Goal: Task Accomplishment & Management: Use online tool/utility

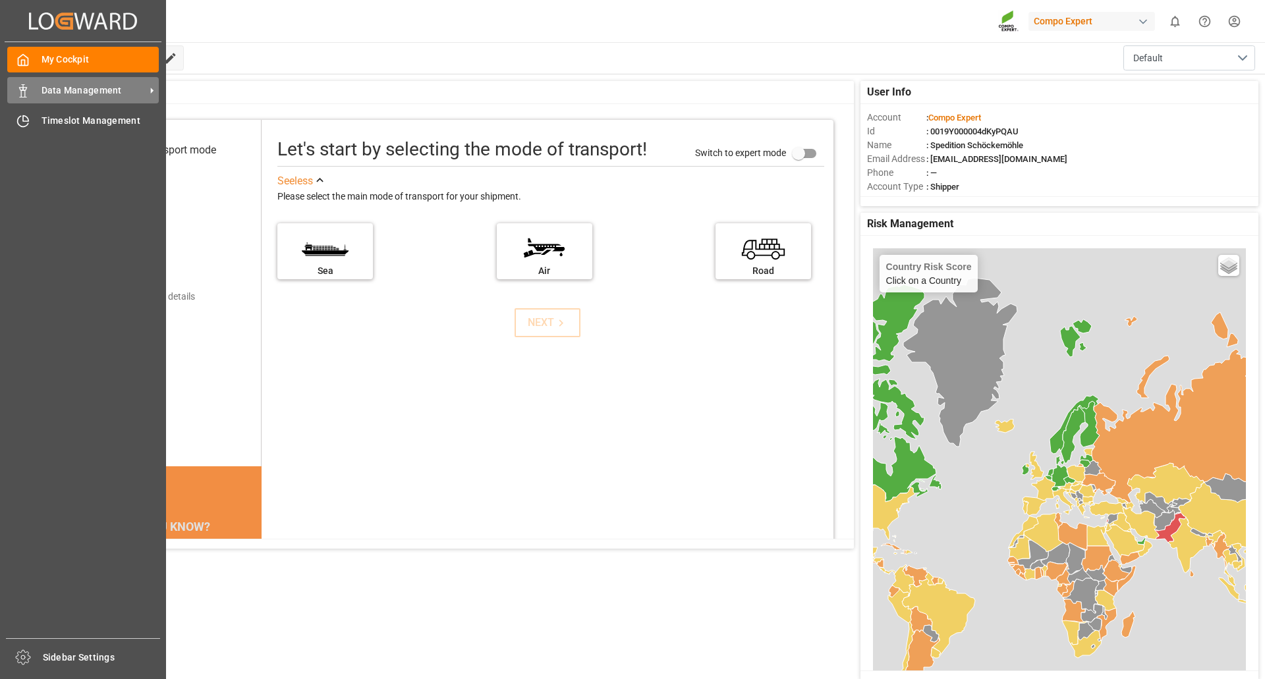
click at [55, 94] on span "Data Management" at bounding box center [94, 91] width 104 height 14
click at [94, 86] on span "Data Management" at bounding box center [94, 91] width 104 height 14
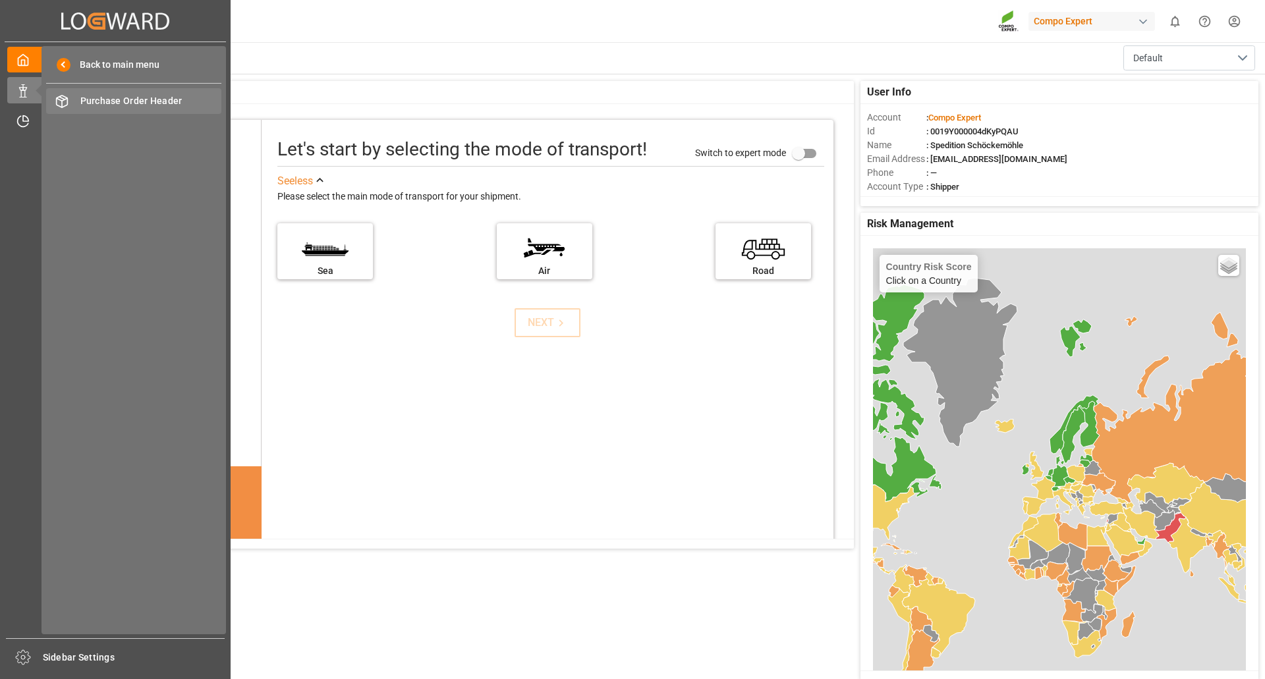
click at [176, 101] on span "Purchase Order Header" at bounding box center [151, 101] width 142 height 14
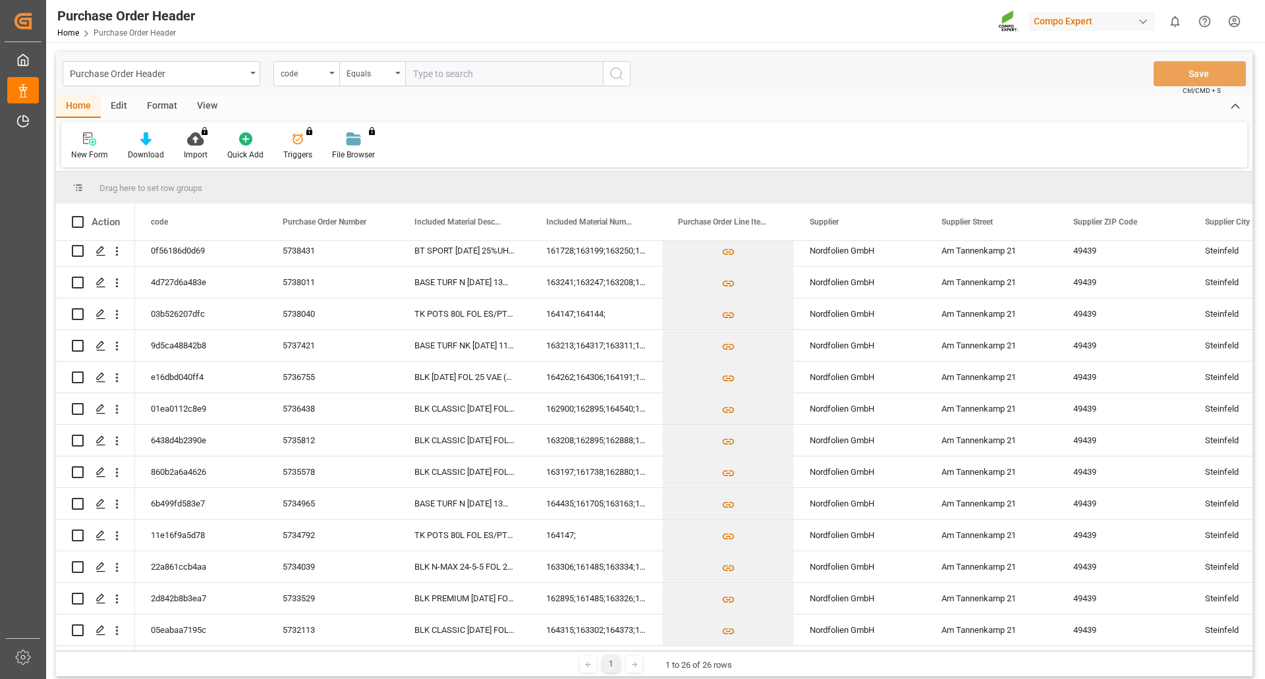
click at [1139, 24] on div "button" at bounding box center [1143, 21] width 13 height 13
click at [838, 93] on html "Created by potrace 1.15, written by [PERSON_NAME] [DATE]-[DATE] Created by potr…" at bounding box center [632, 339] width 1265 height 679
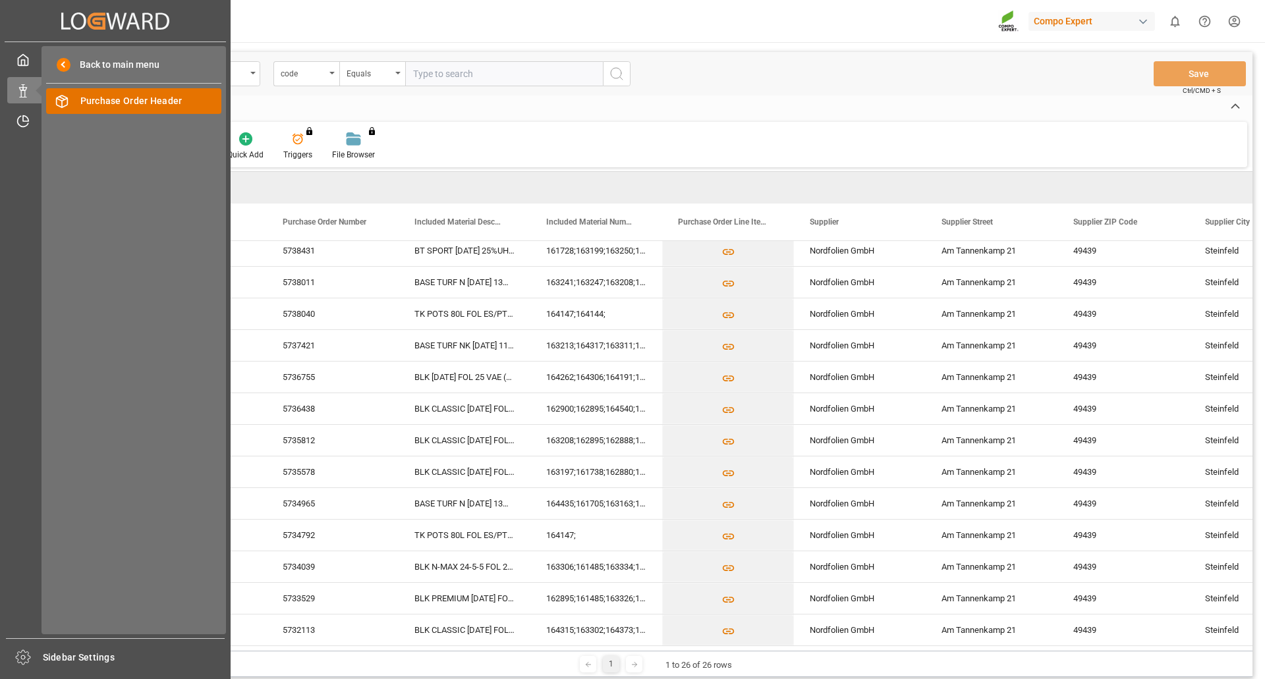
click at [106, 101] on span "Purchase Order Header" at bounding box center [151, 101] width 142 height 14
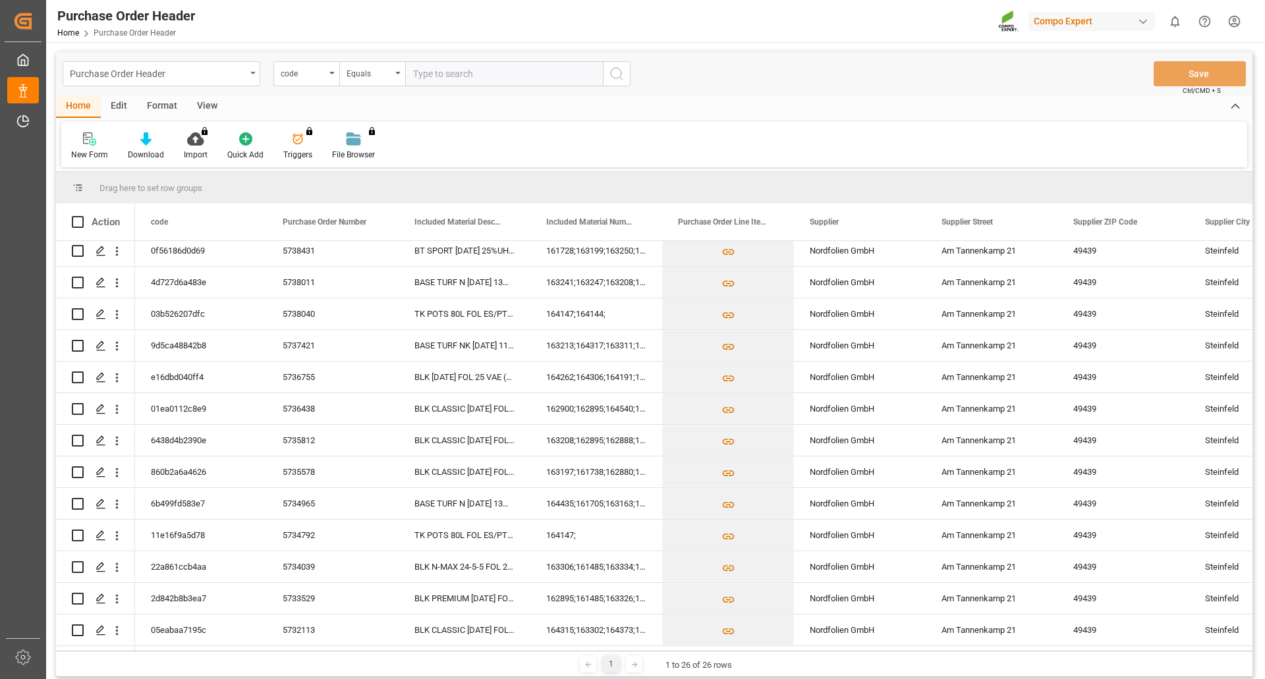
click at [252, 73] on icon "open menu" at bounding box center [252, 73] width 5 height 3
click at [1234, 107] on icon at bounding box center [1235, 107] width 14 height 16
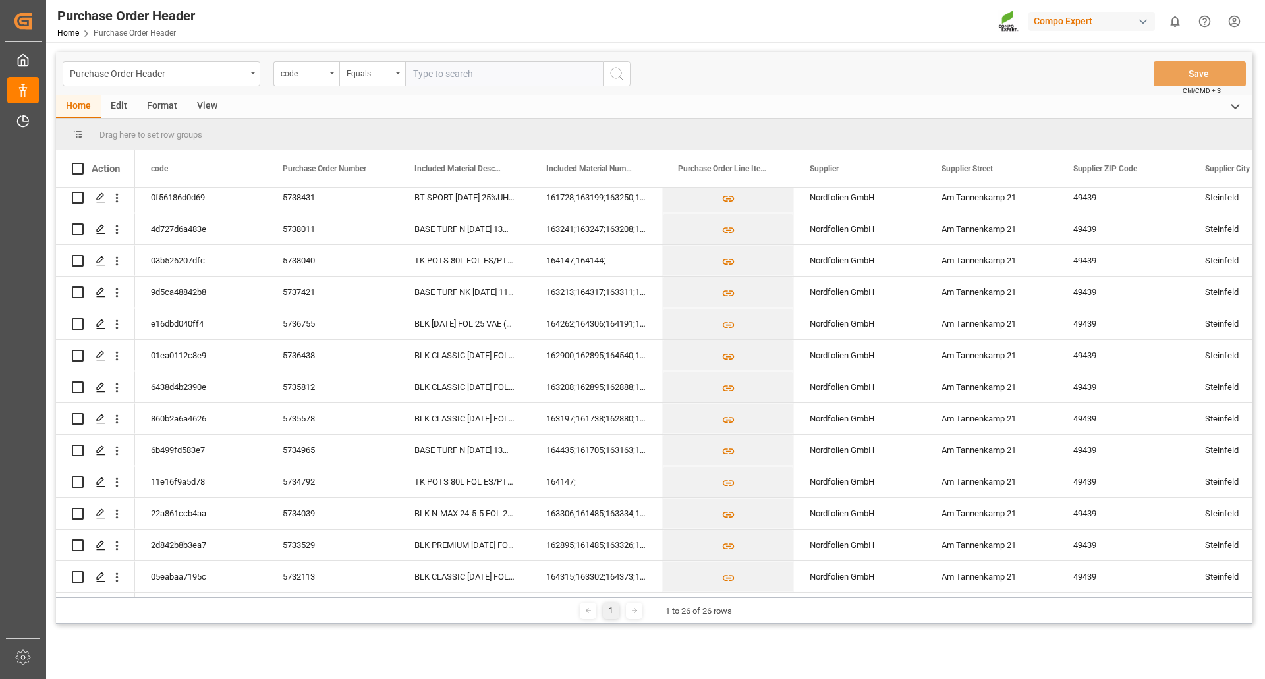
click at [1234, 107] on polyline at bounding box center [1235, 107] width 7 height 4
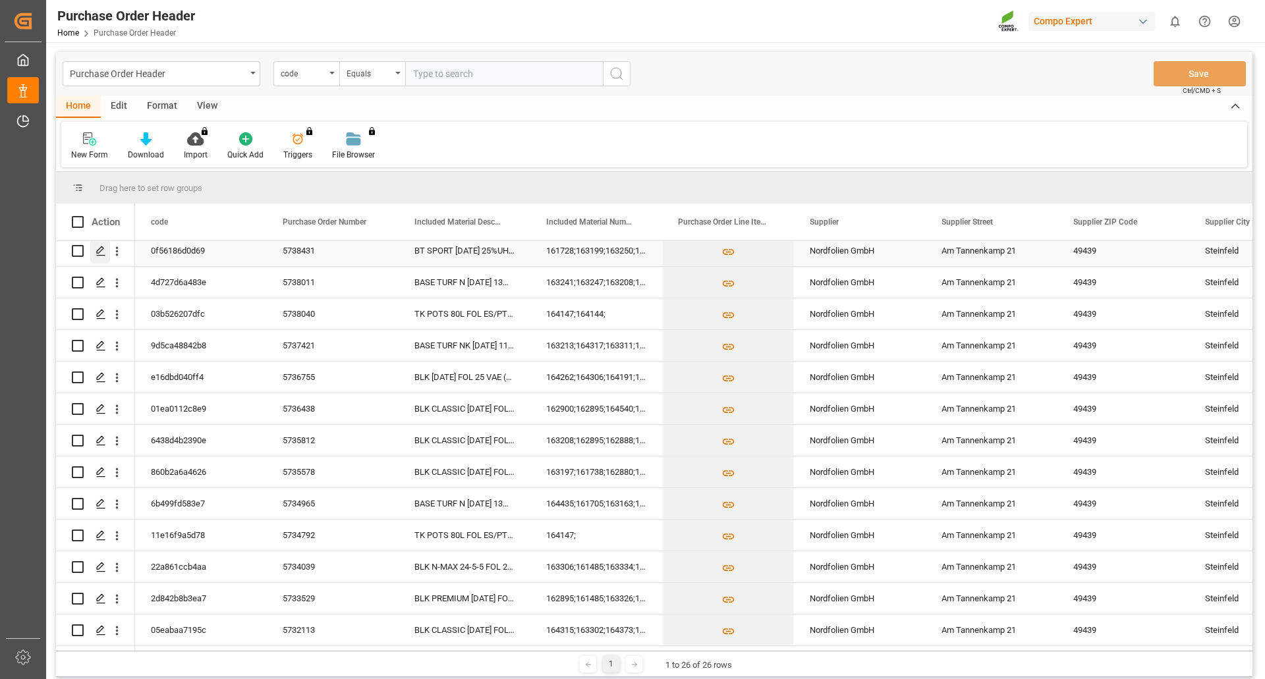
click at [101, 247] on polygon "Press SPACE to select this row." at bounding box center [100, 250] width 7 height 7
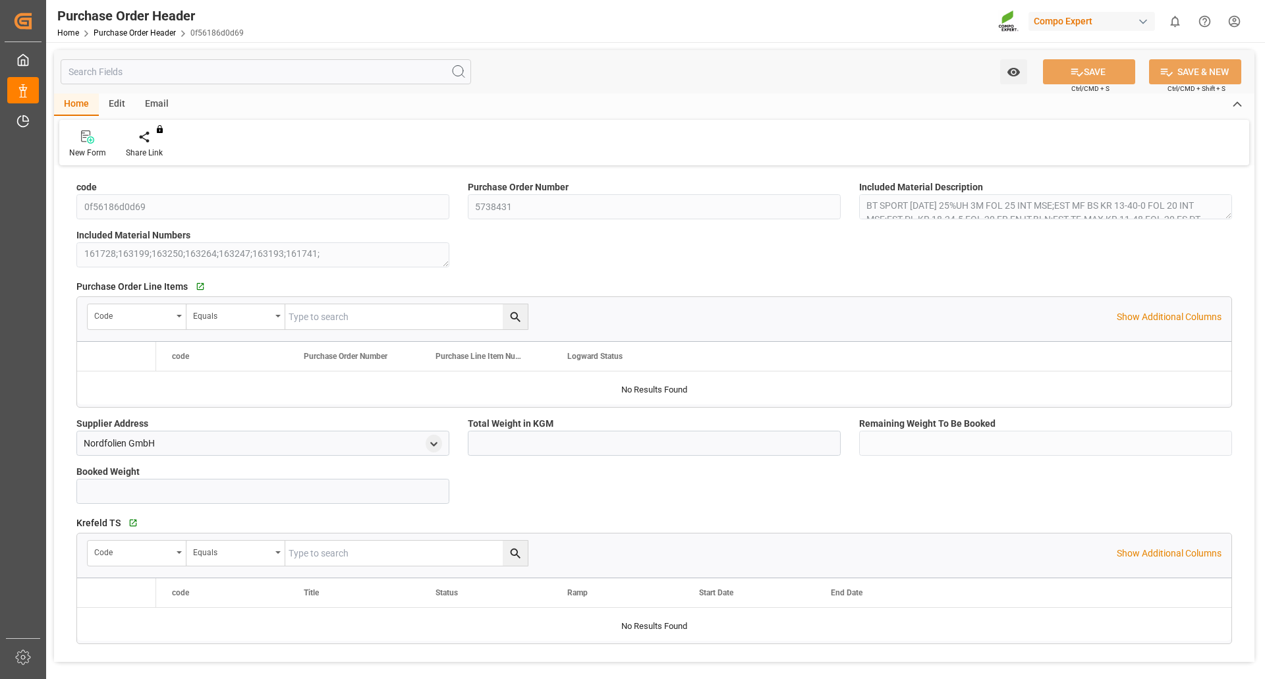
type input "6667.27"
type input "0"
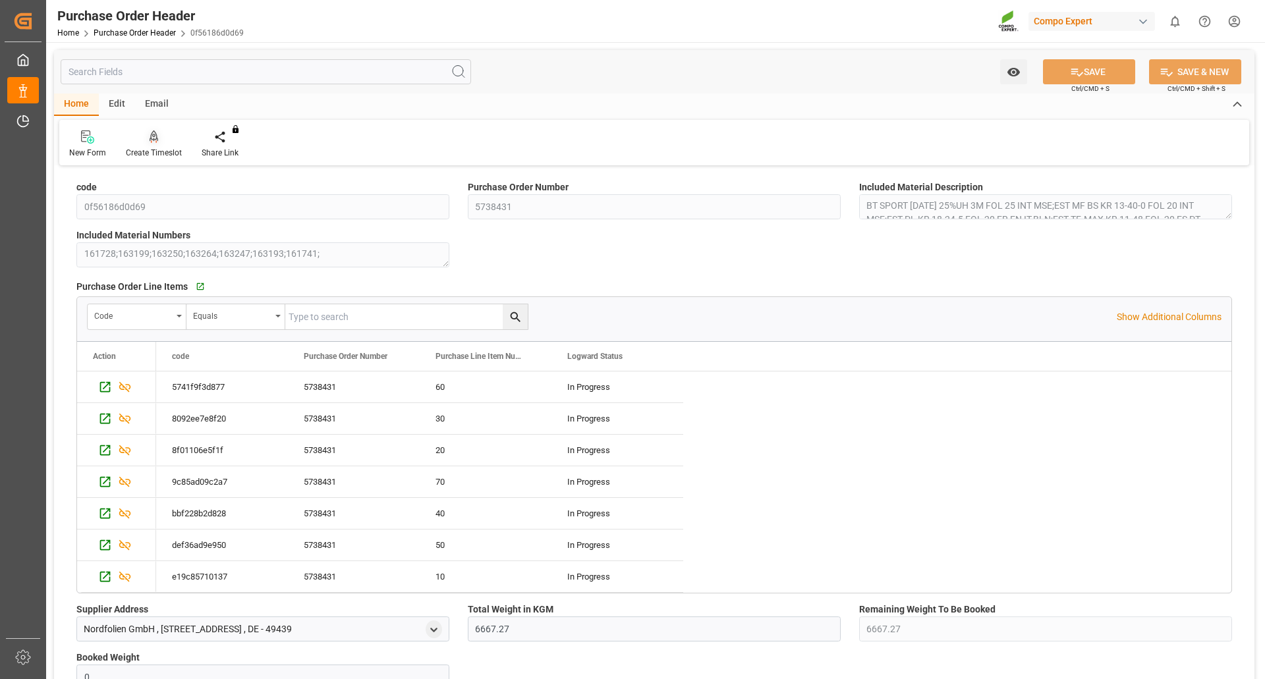
click at [151, 137] on icon at bounding box center [154, 136] width 9 height 13
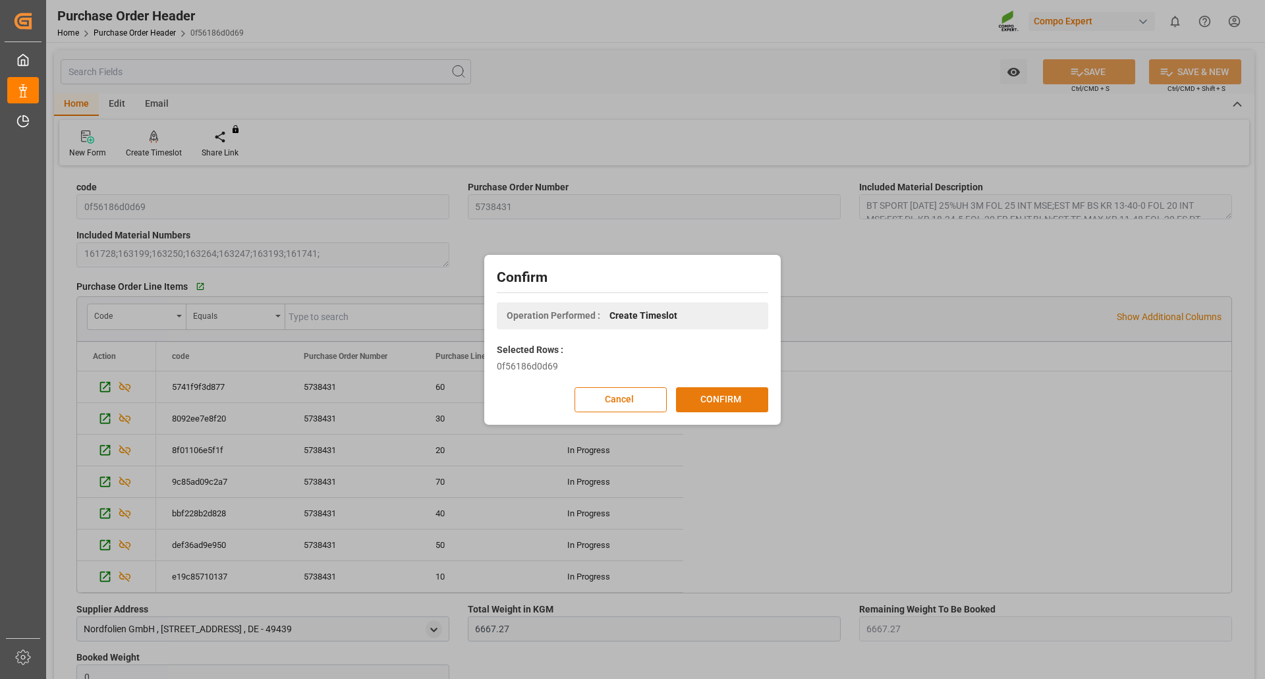
click at [718, 398] on button "CONFIRM" at bounding box center [722, 399] width 92 height 25
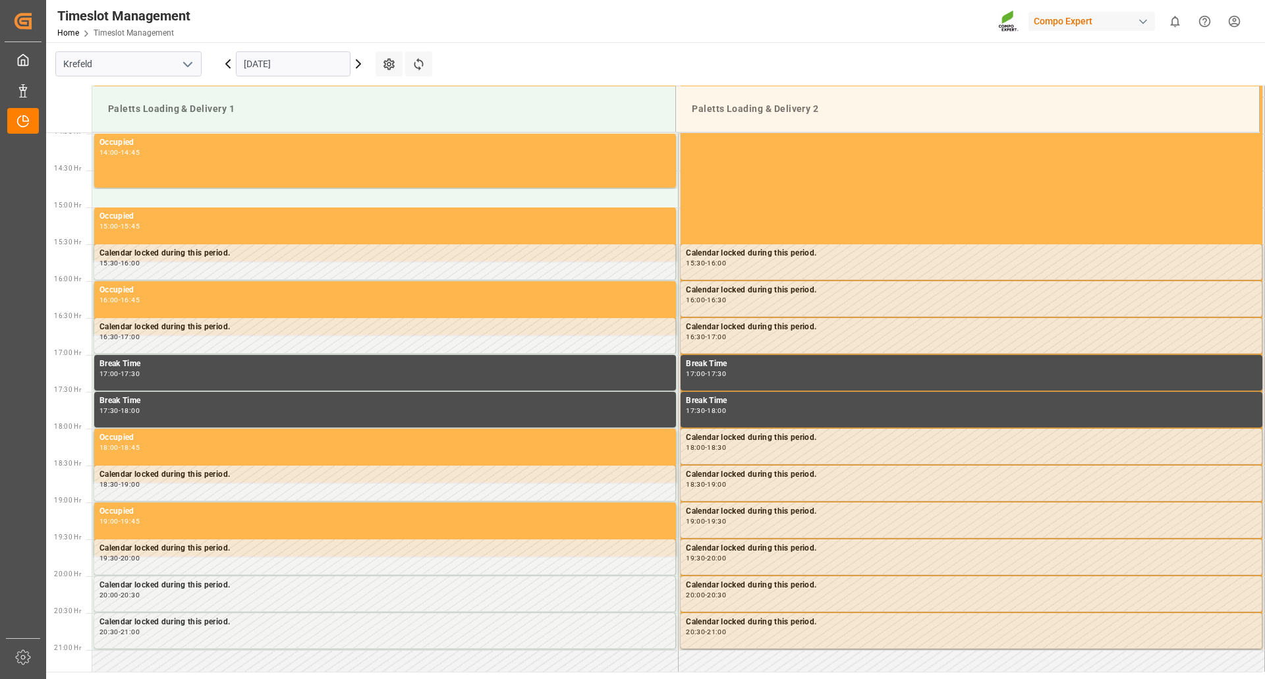
scroll to position [1099, 0]
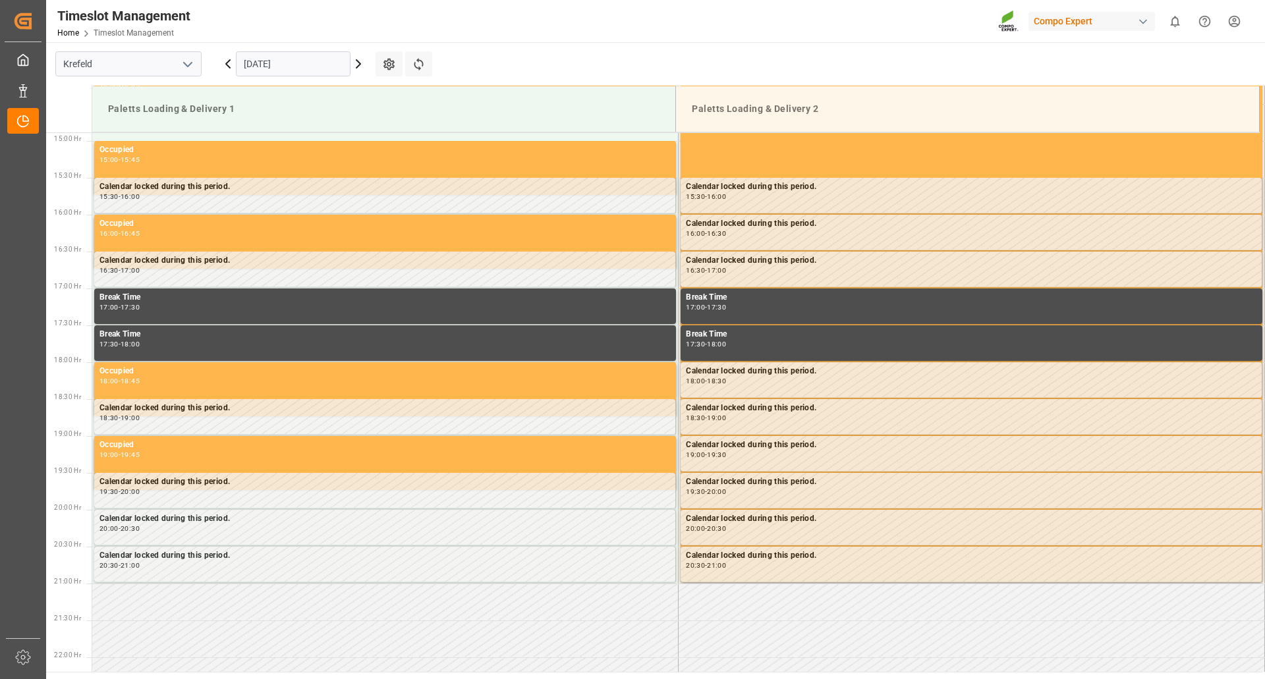
click at [358, 67] on icon at bounding box center [359, 64] width 4 height 8
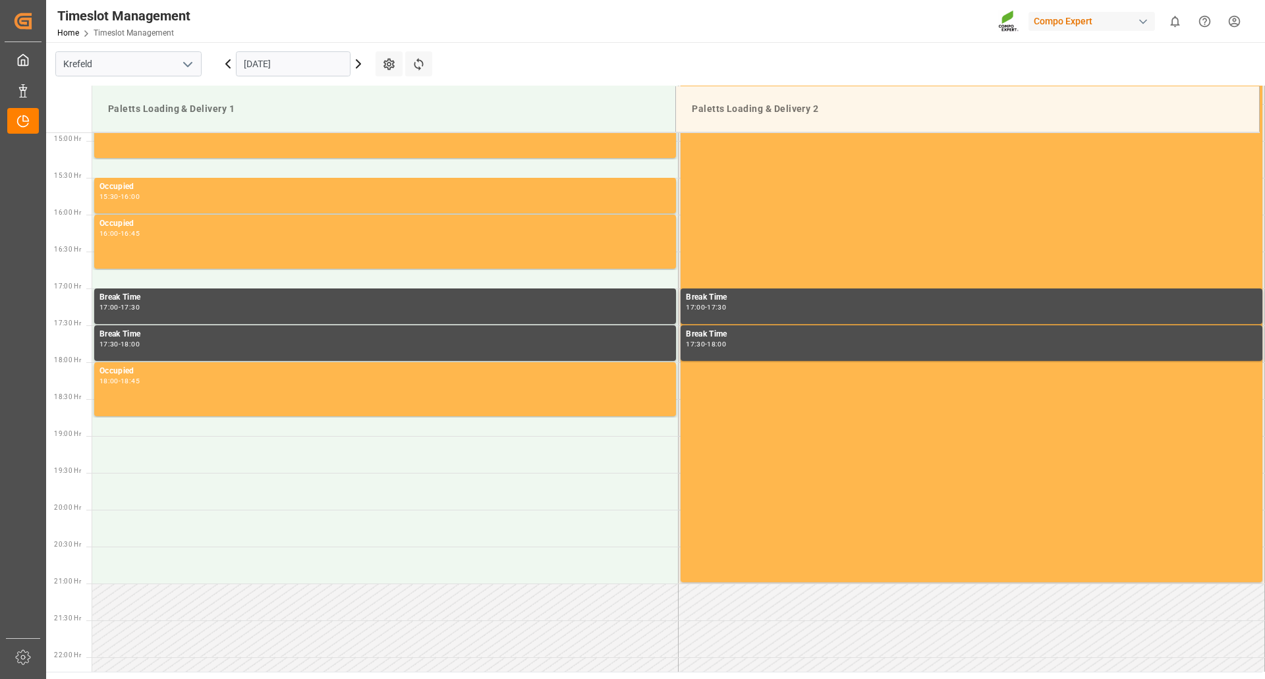
click at [358, 67] on icon at bounding box center [359, 64] width 4 height 8
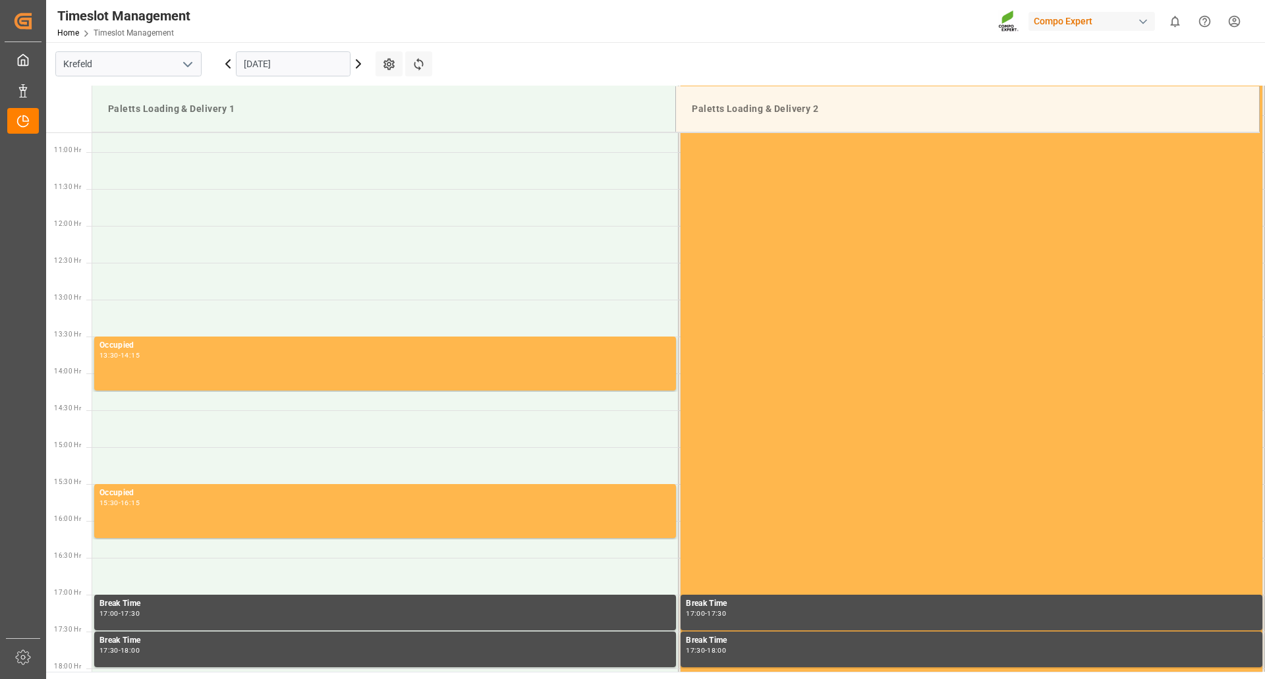
scroll to position [769, 0]
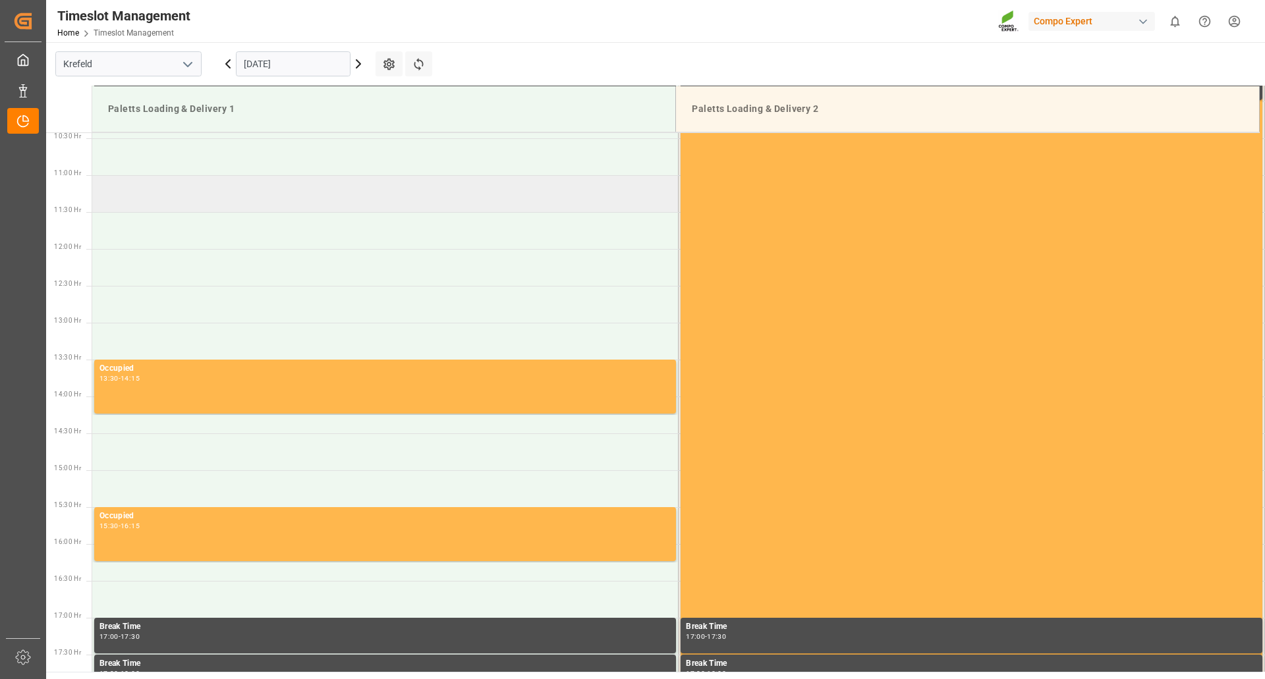
click at [123, 193] on td at bounding box center [385, 193] width 587 height 37
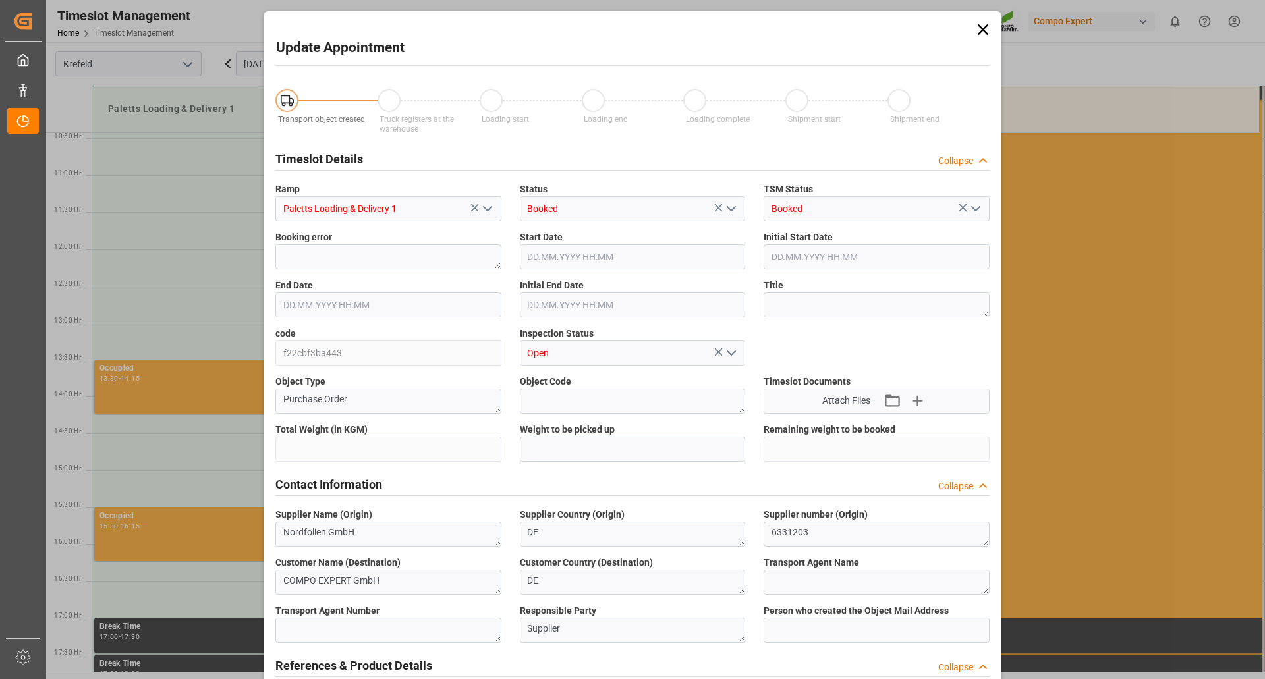
type input "6667.27"
type input "11.09.2025 11:00"
type input "11.09.2025 11:30"
type input "09.09.2025 14:15"
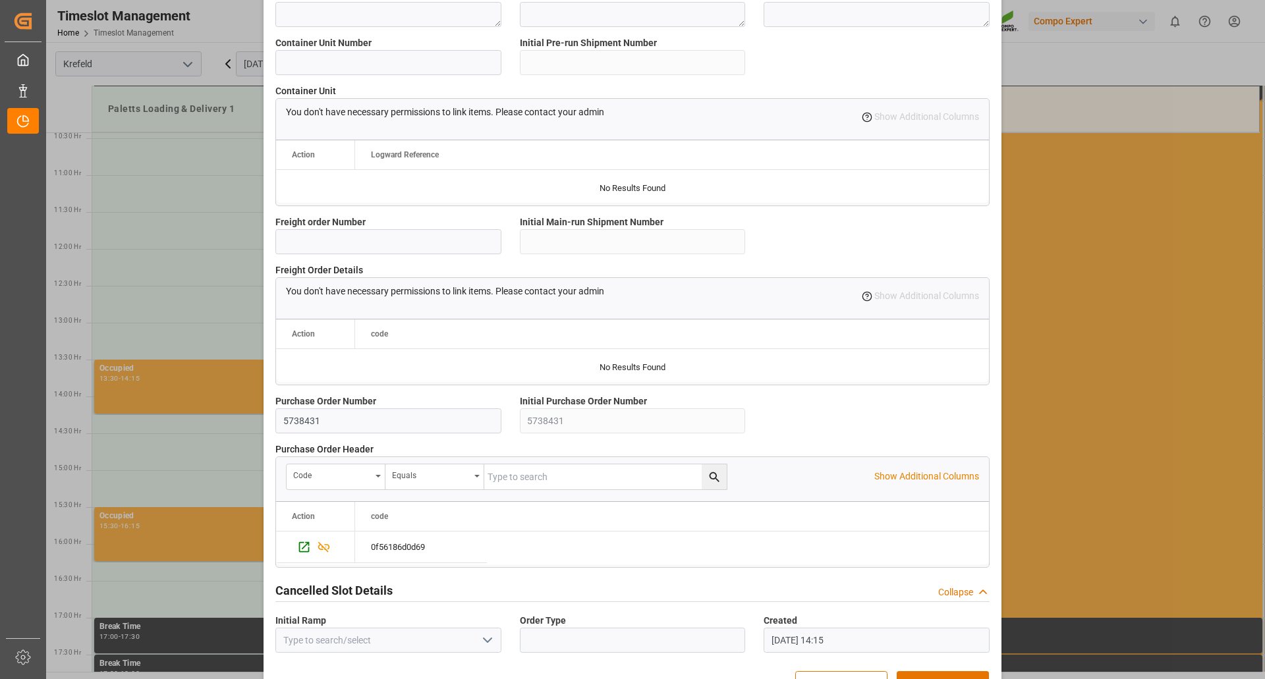
scroll to position [1055, 0]
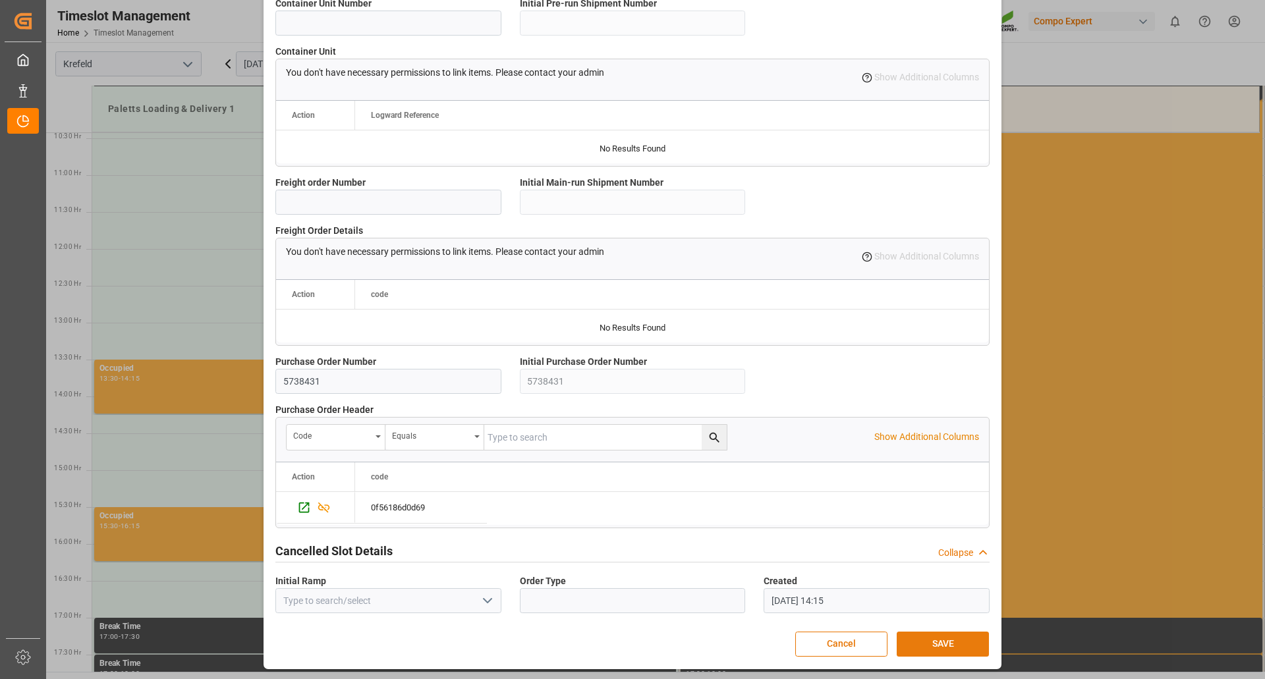
click at [922, 639] on button "SAVE" at bounding box center [943, 644] width 92 height 25
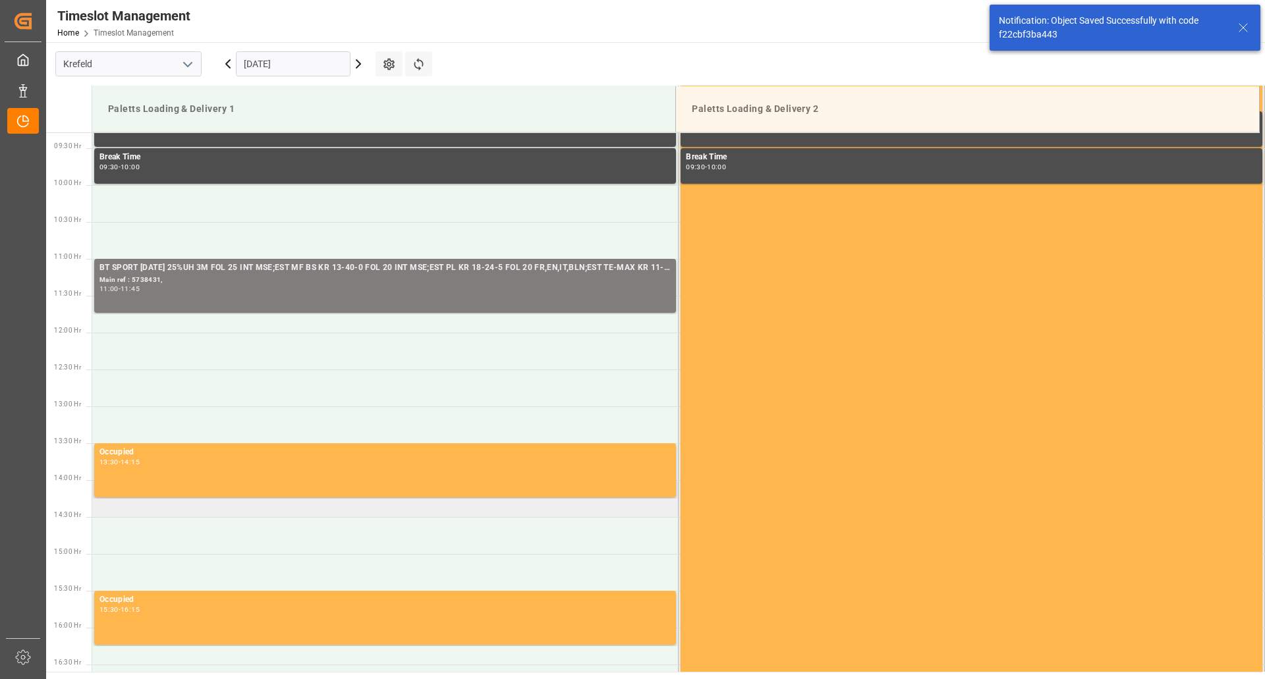
scroll to position [664, 0]
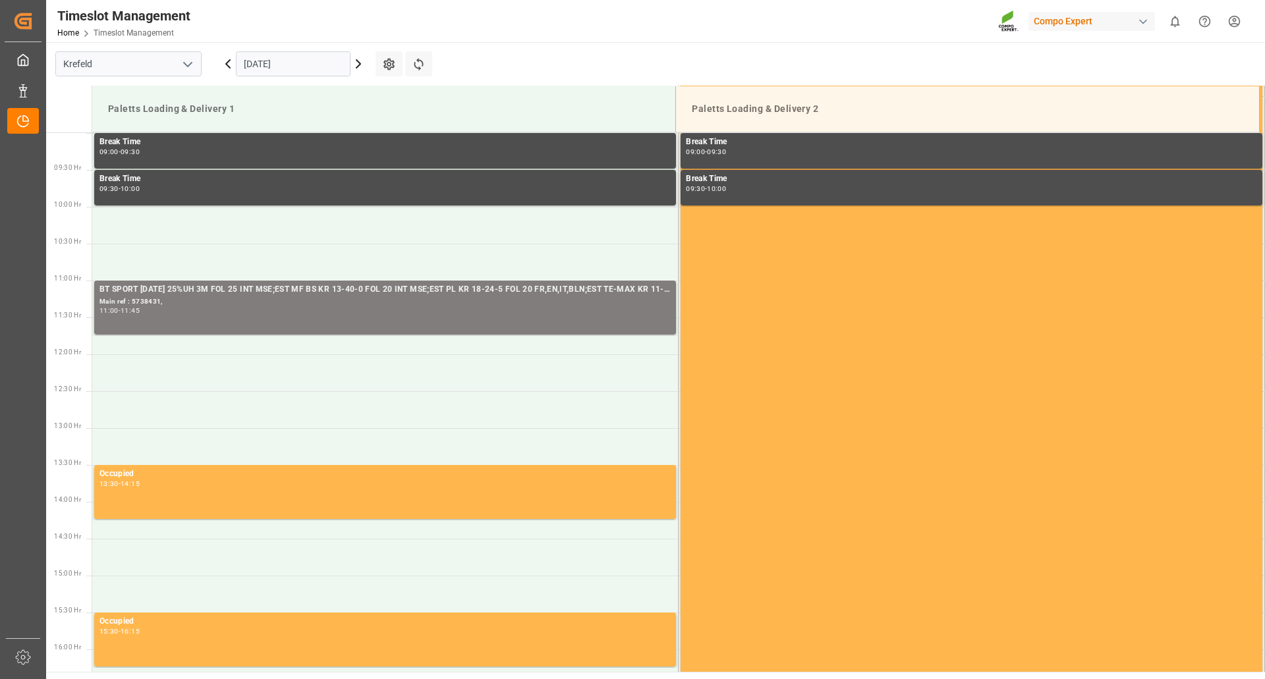
click at [227, 63] on icon at bounding box center [228, 64] width 4 height 8
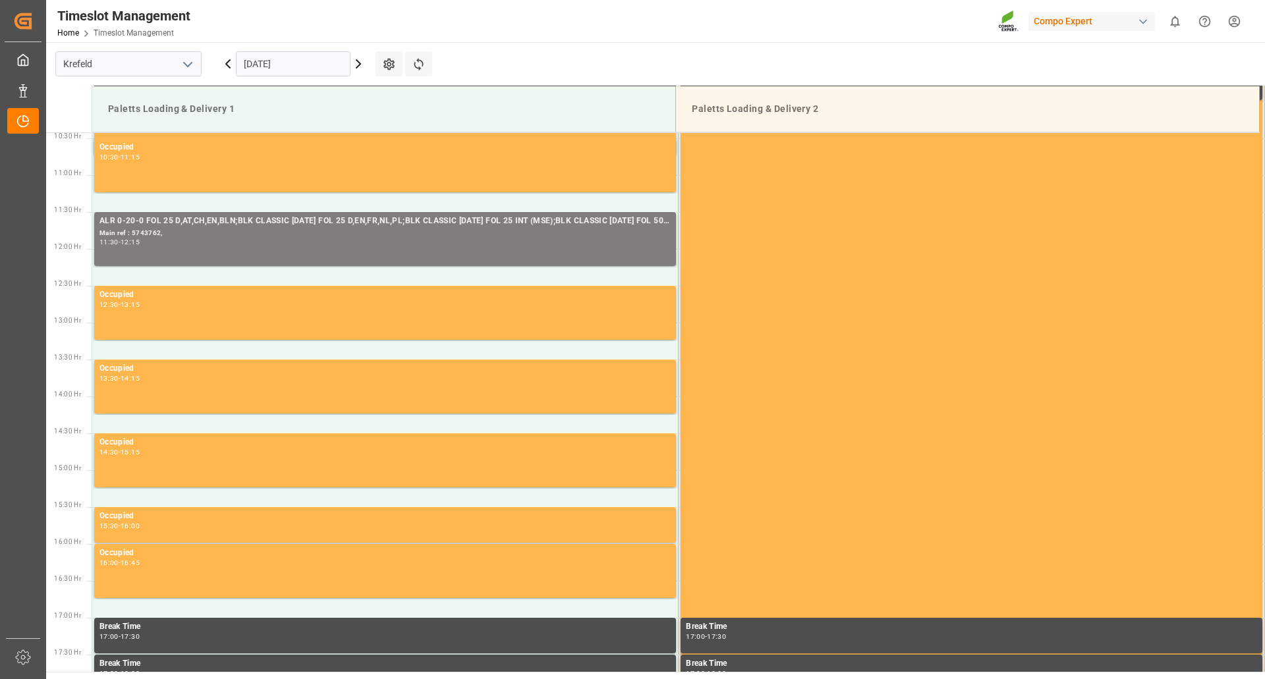
scroll to position [703, 0]
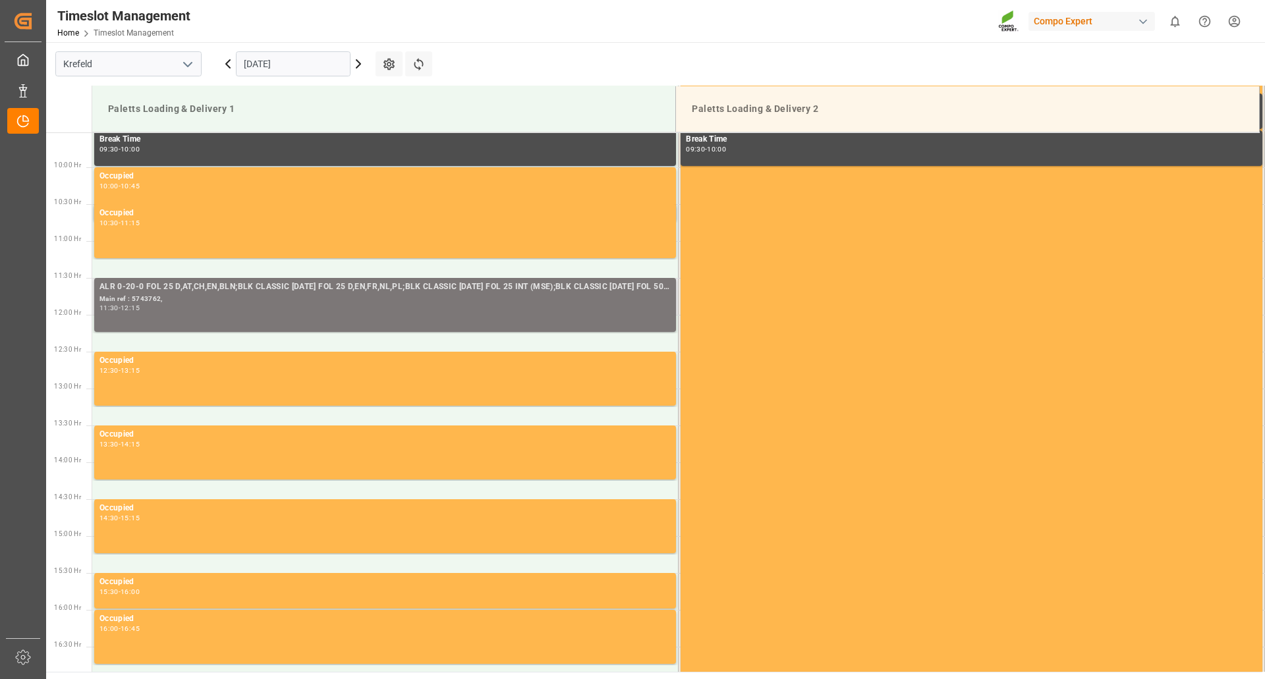
click at [219, 302] on div "Main ref : 5743762," at bounding box center [385, 299] width 571 height 11
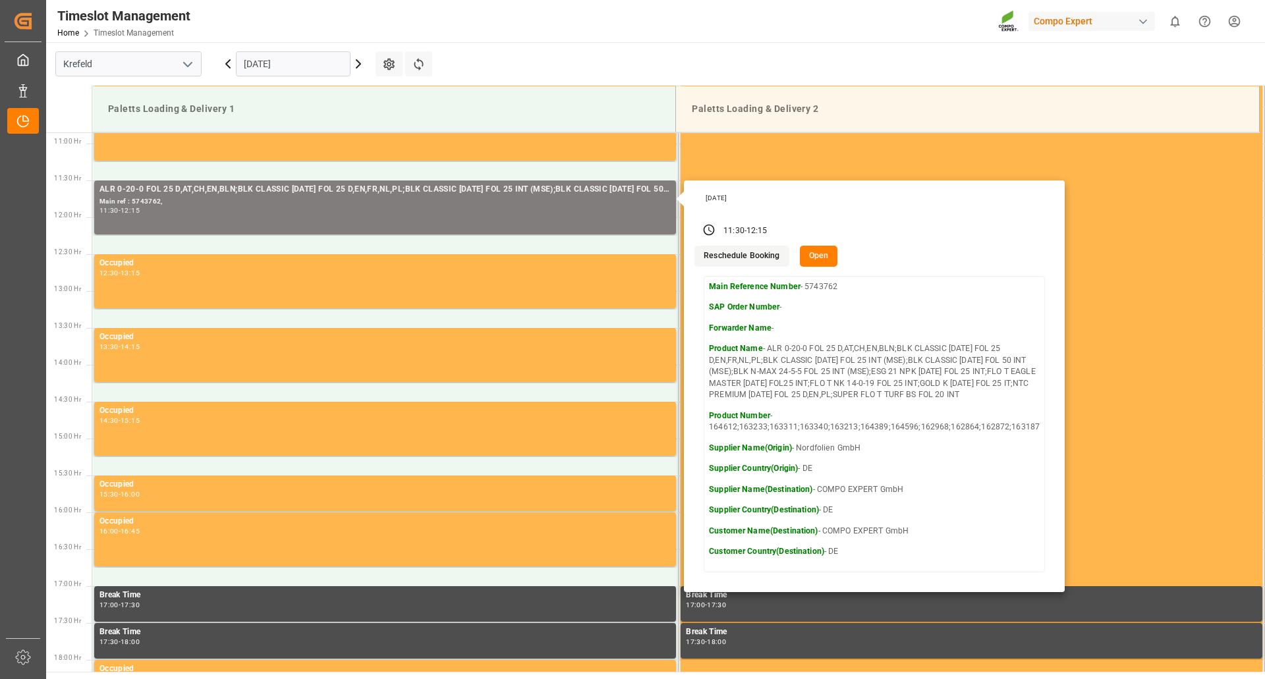
scroll to position [769, 0]
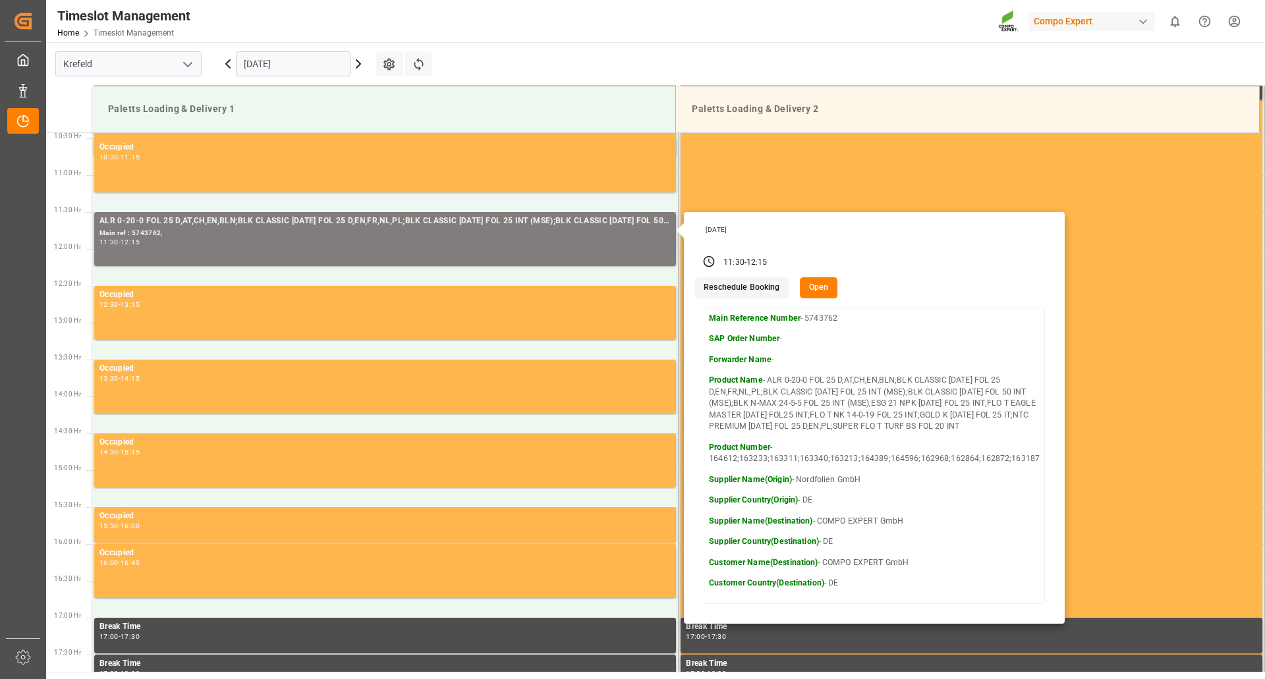
click at [815, 297] on button "Open" at bounding box center [819, 287] width 38 height 21
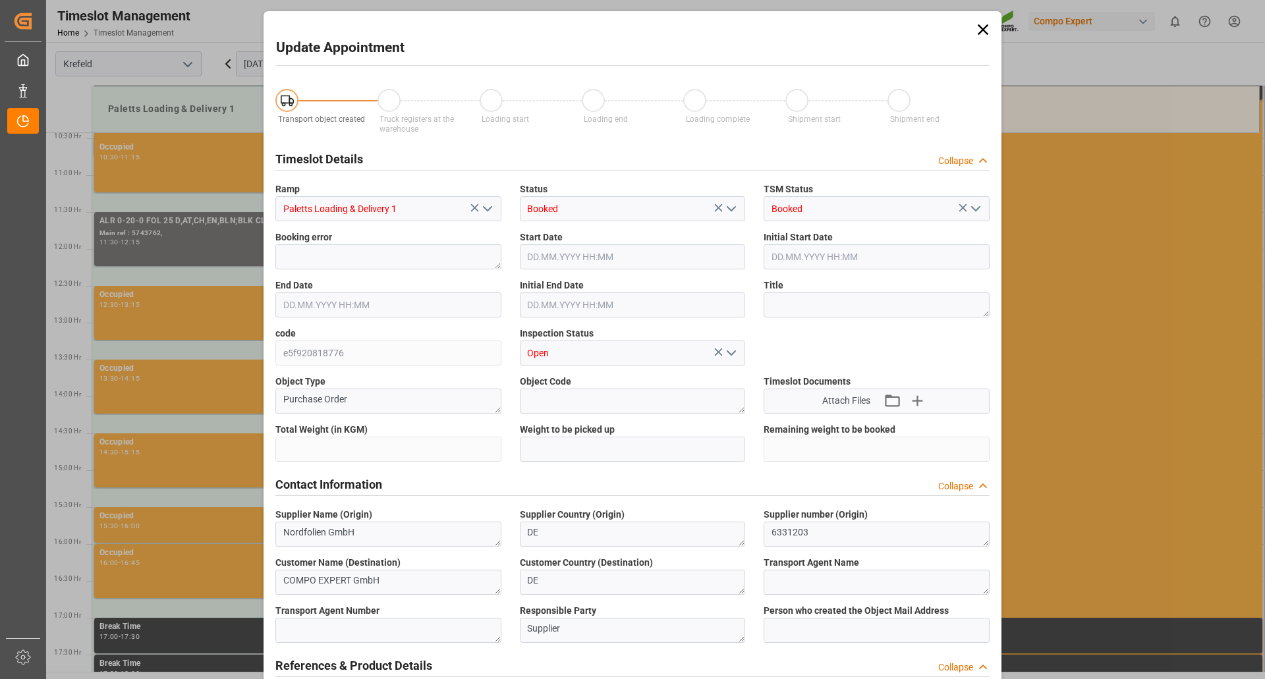
type input "9821.35"
type input "10.09.2025 11:30"
type input "10.09.2025 12:15"
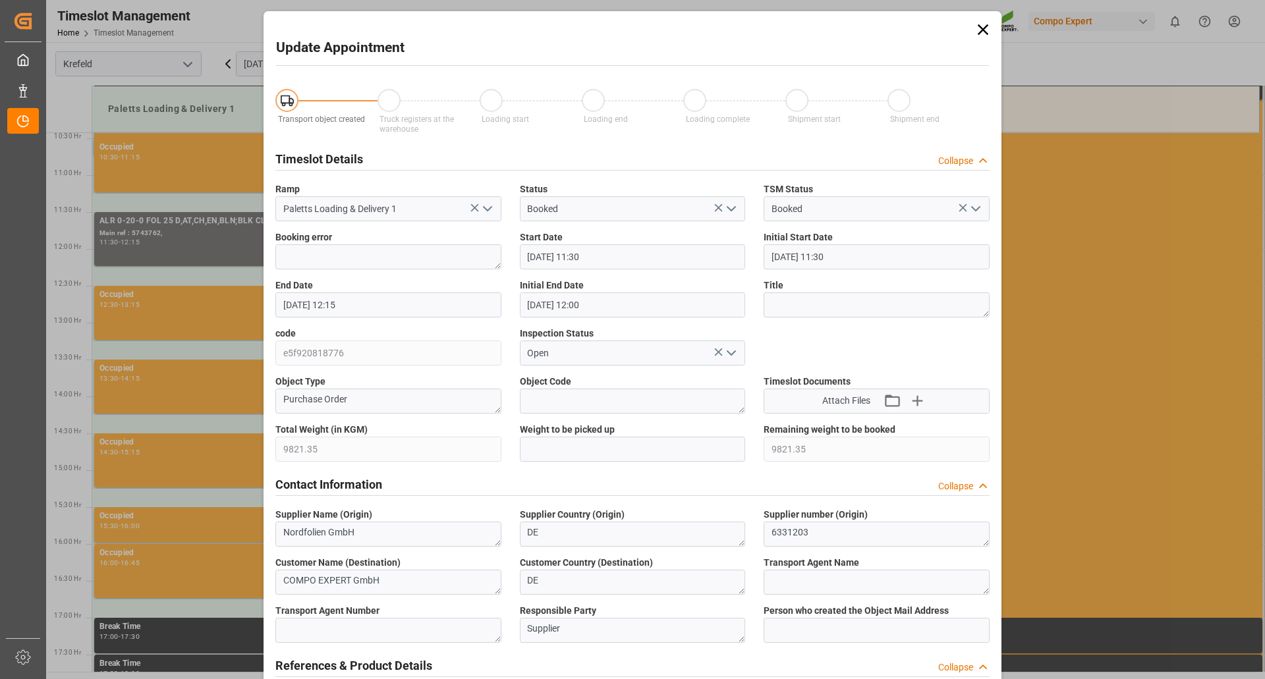
type input "10.09.2025 12:00"
type input "08.09.2025 12:25"
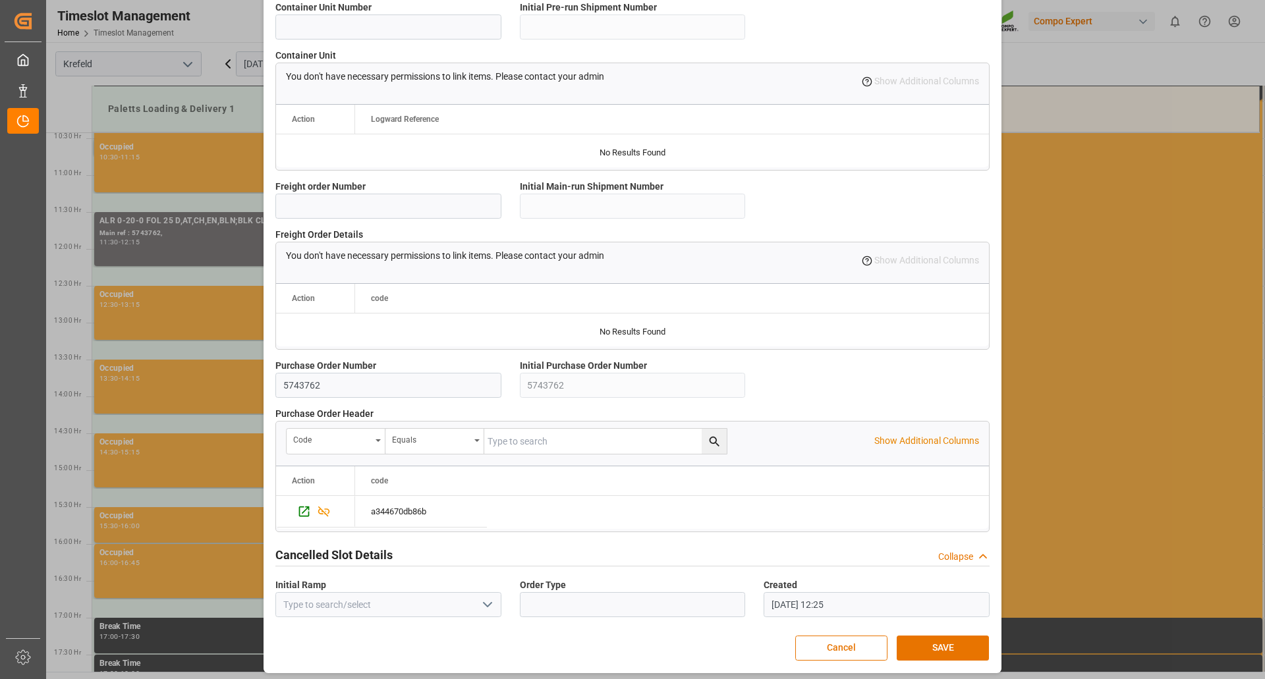
scroll to position [1055, 0]
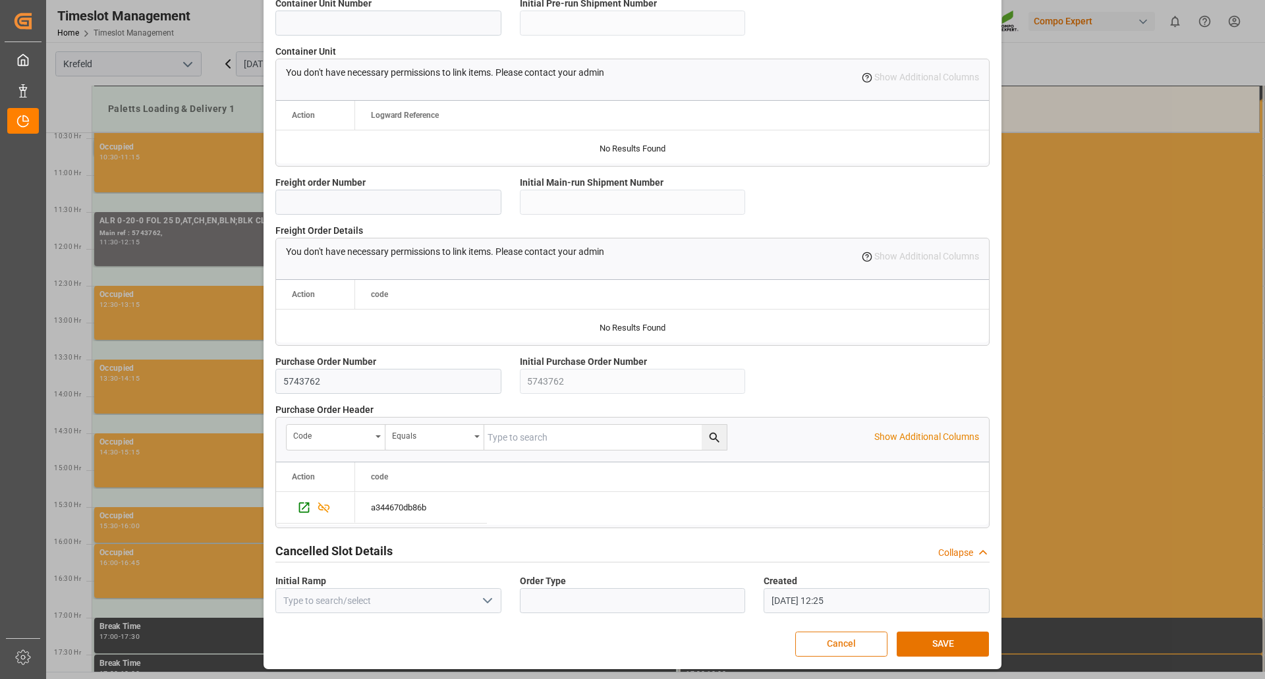
click at [851, 641] on button "Cancel" at bounding box center [841, 644] width 92 height 25
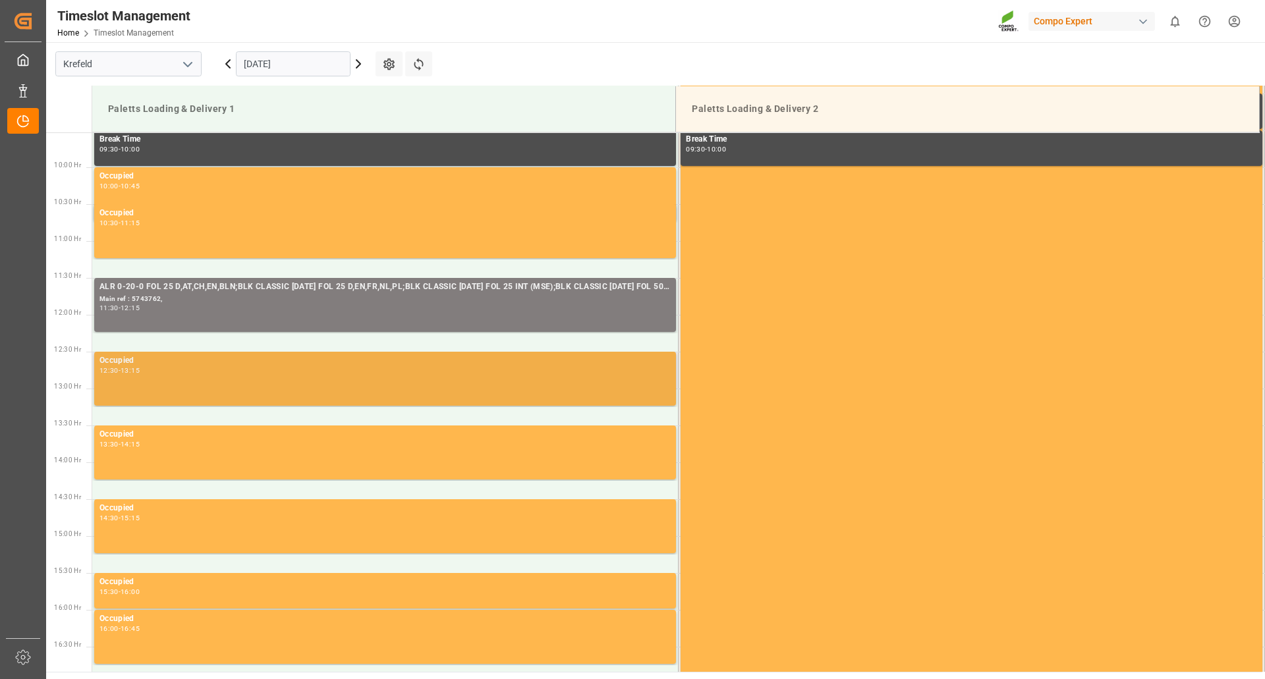
scroll to position [637, 0]
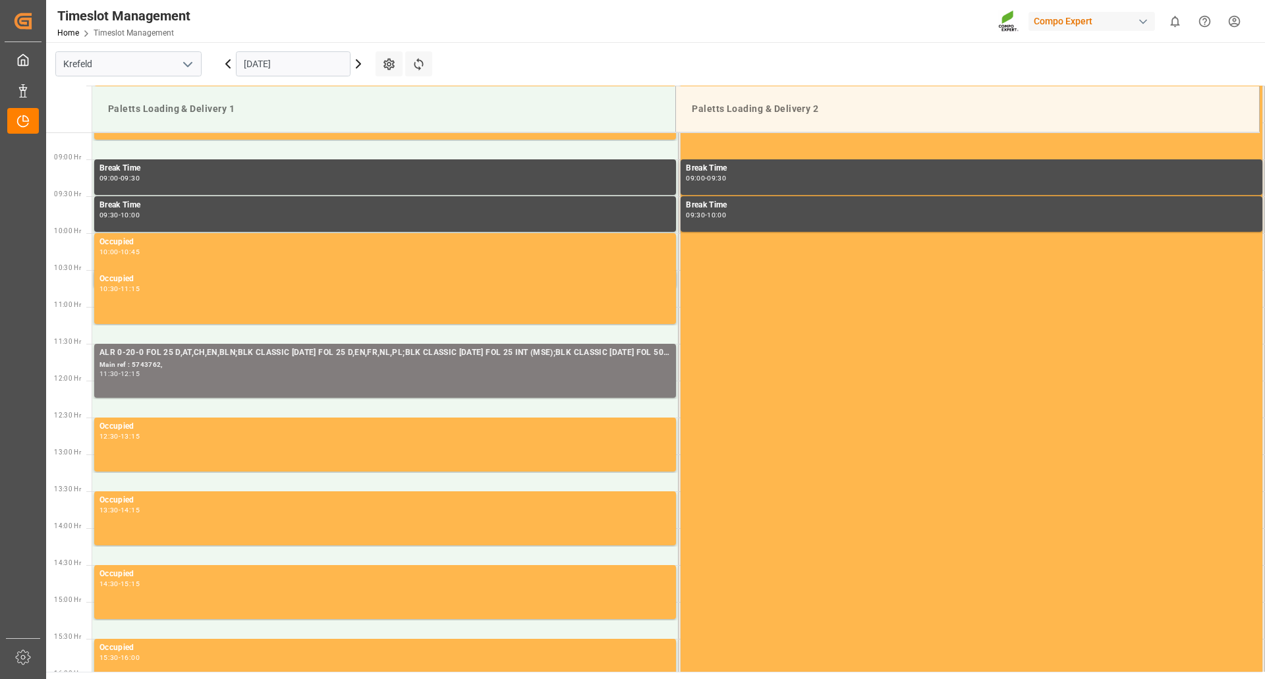
click at [359, 61] on icon at bounding box center [359, 64] width 16 height 16
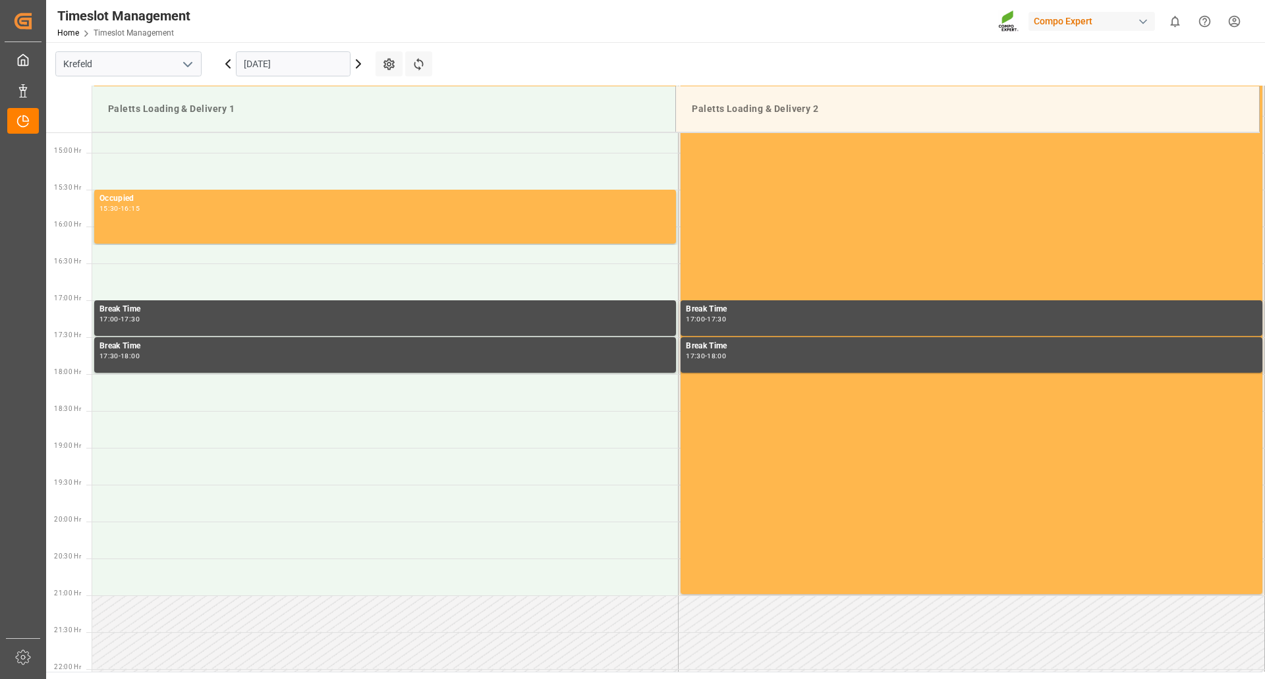
scroll to position [1099, 0]
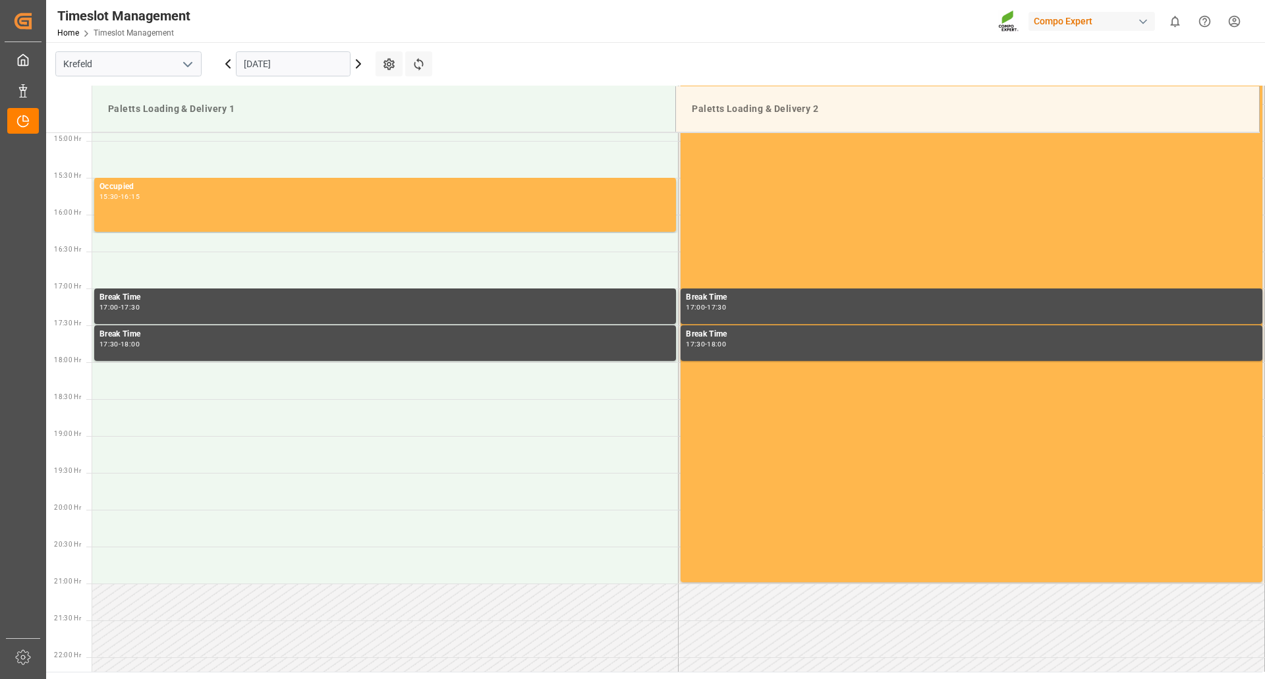
click at [228, 65] on icon at bounding box center [228, 64] width 4 height 8
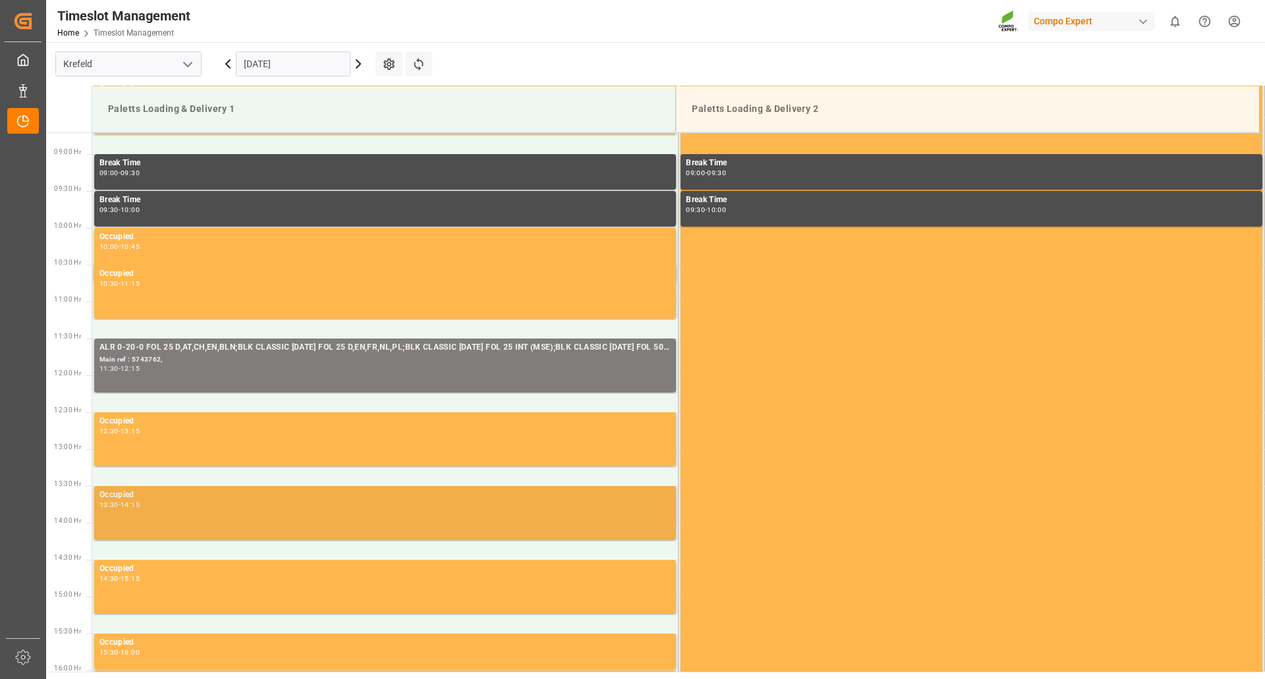
scroll to position [637, 0]
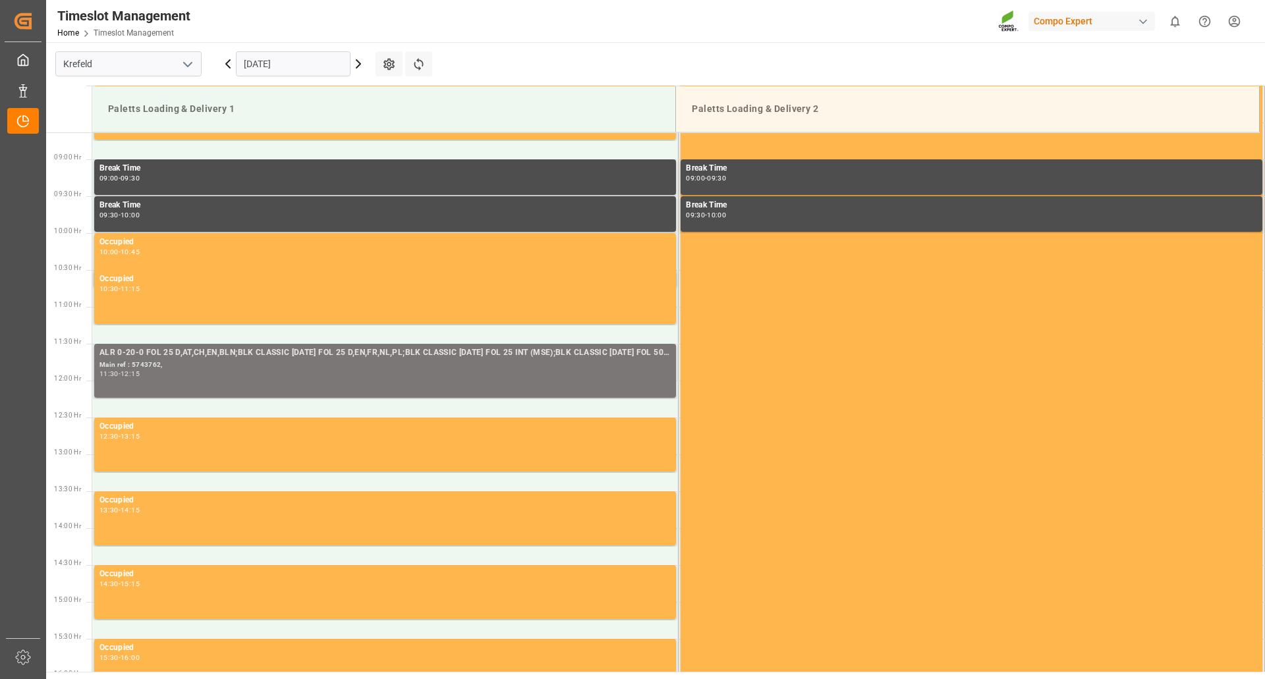
click at [300, 376] on div "11:30 - 12:15" at bounding box center [385, 374] width 571 height 7
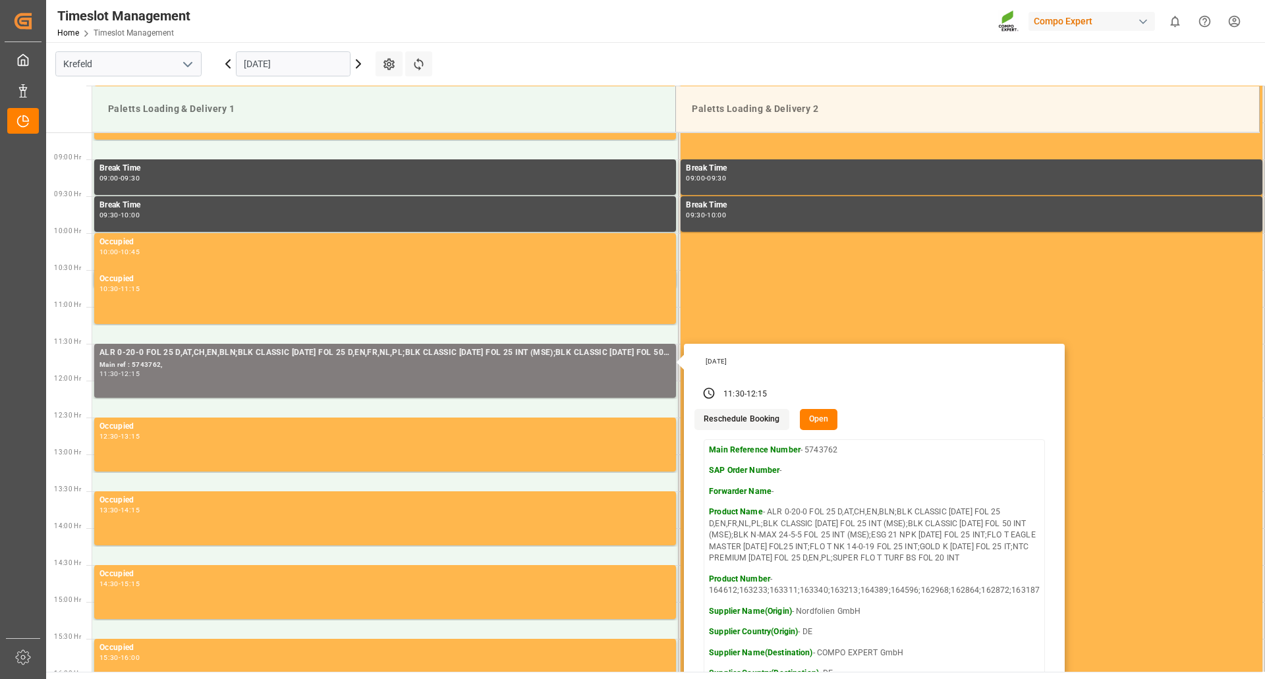
click at [810, 421] on button "Open" at bounding box center [819, 419] width 38 height 21
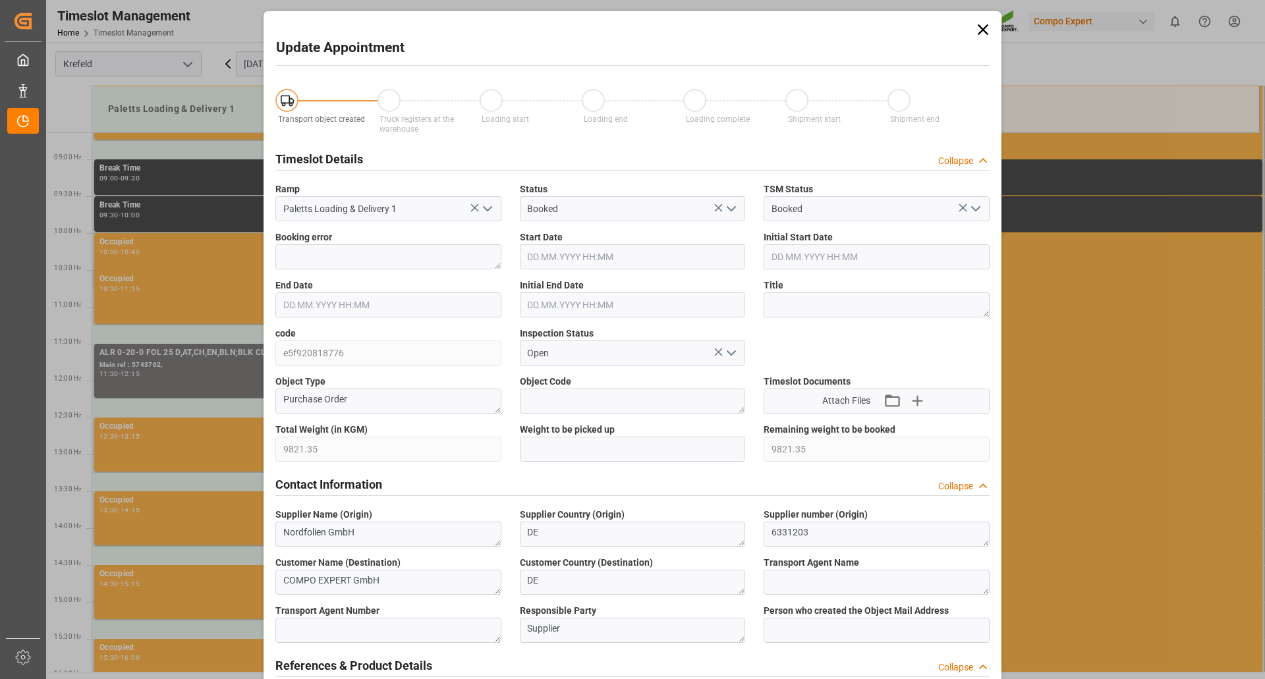
type input "9821.35"
type input "10.09.2025 11:30"
type input "10.09.2025 12:15"
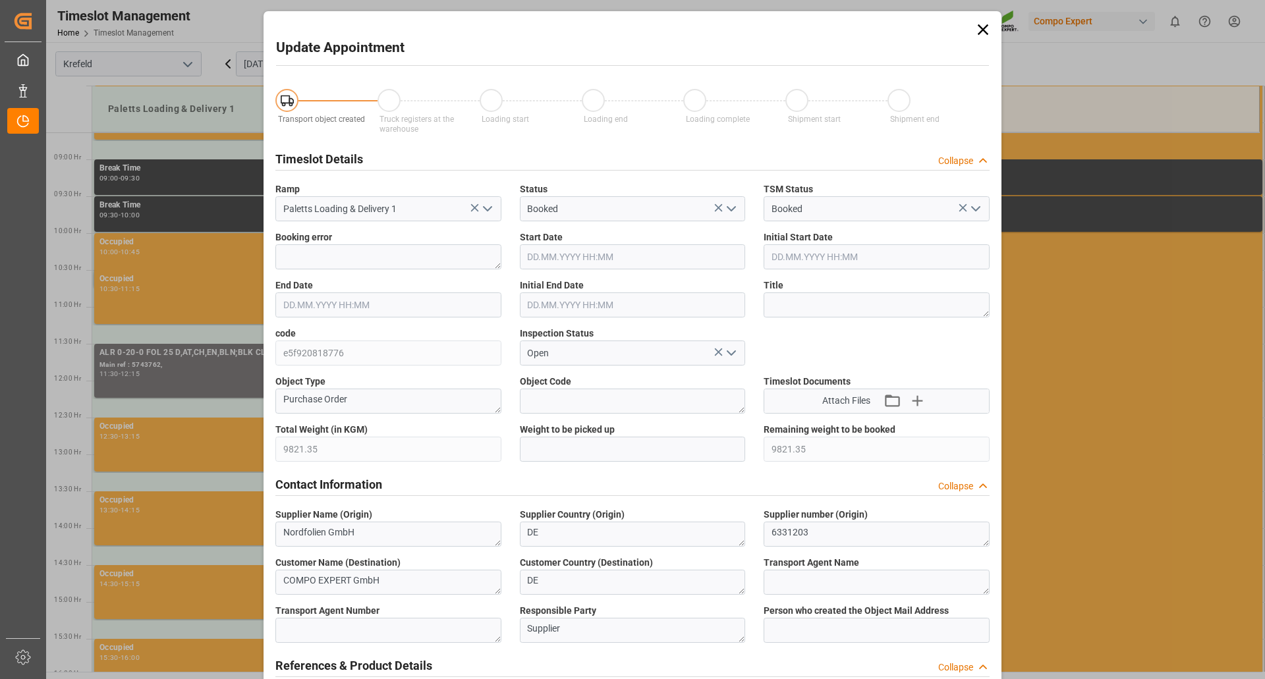
type input "10.09.2025 12:00"
type input "08.09.2025 12:25"
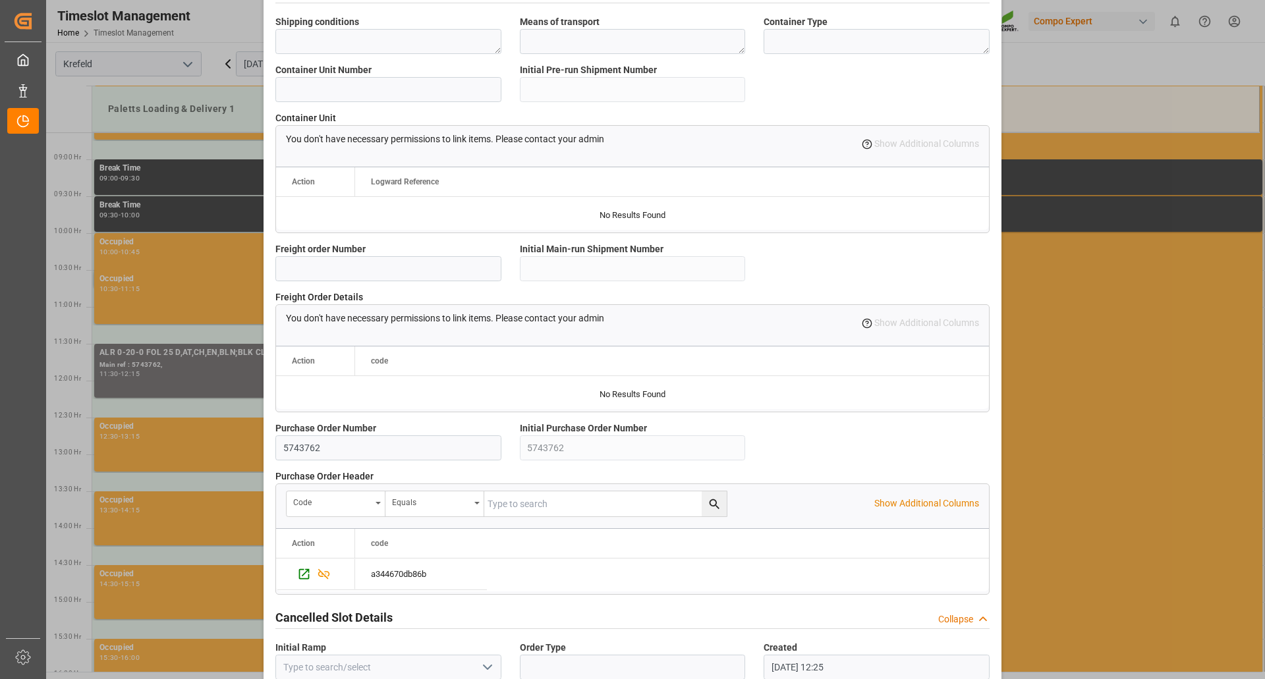
scroll to position [1055, 0]
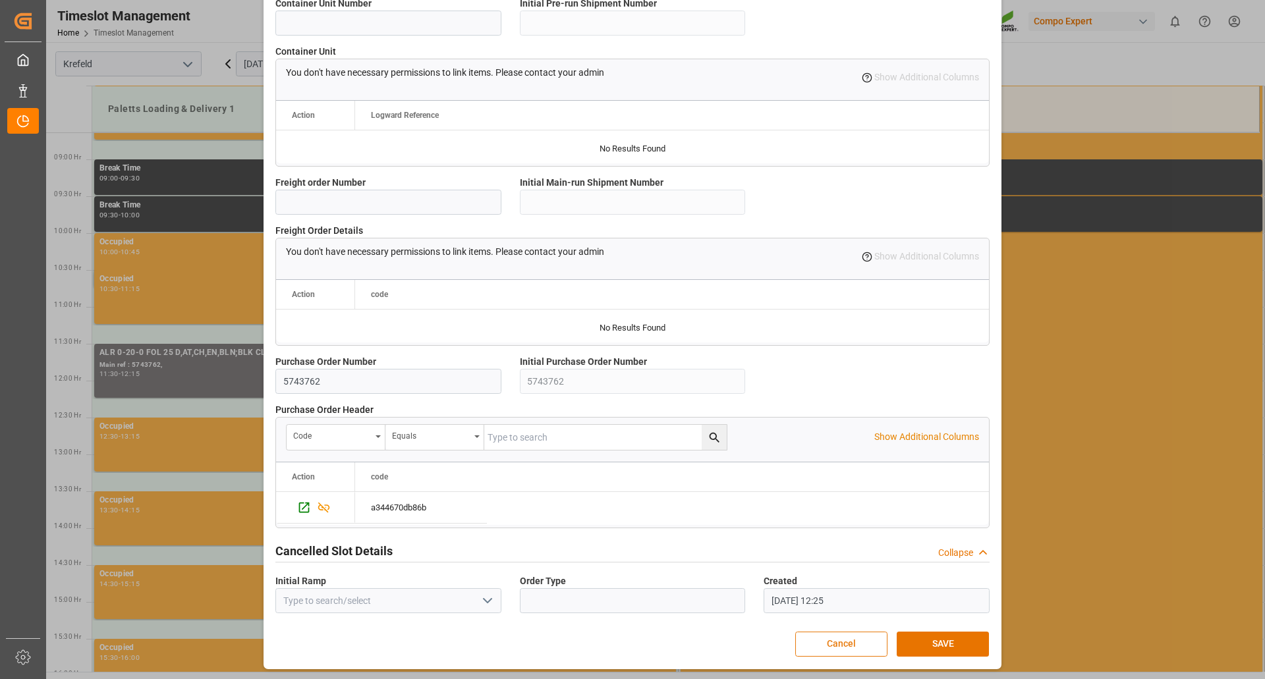
click at [843, 639] on button "Cancel" at bounding box center [841, 644] width 92 height 25
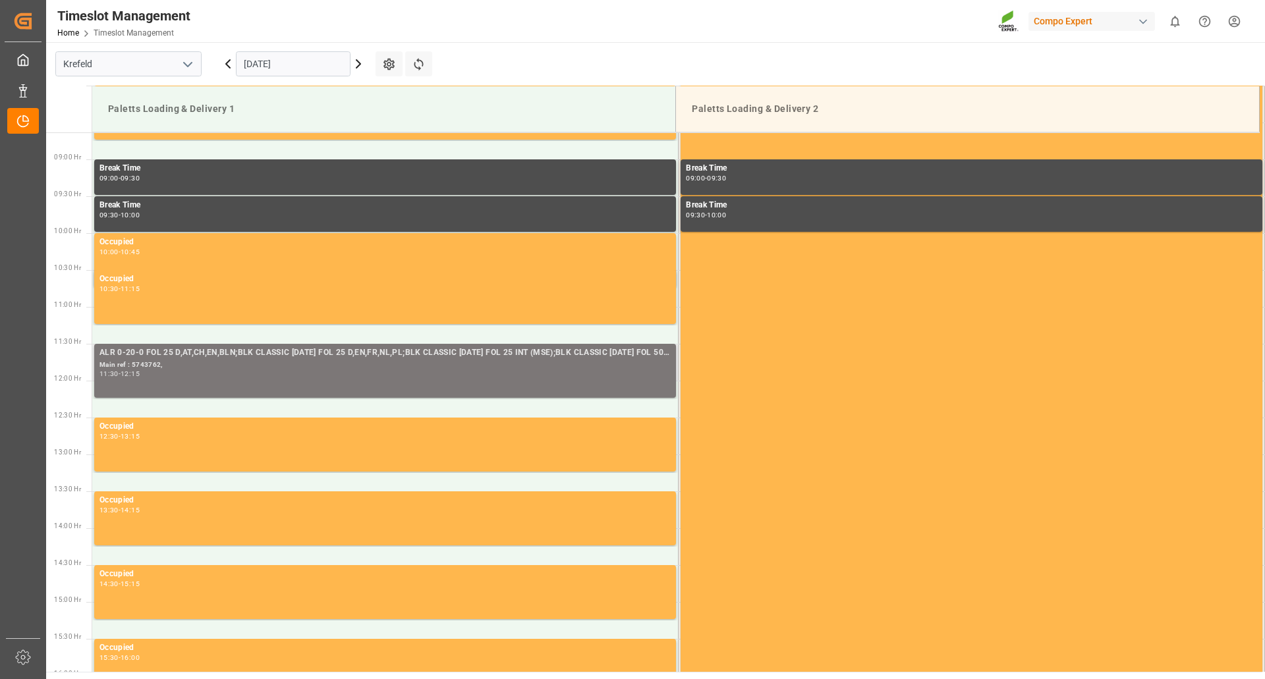
click at [529, 369] on div "Main ref : 5743762," at bounding box center [385, 365] width 571 height 11
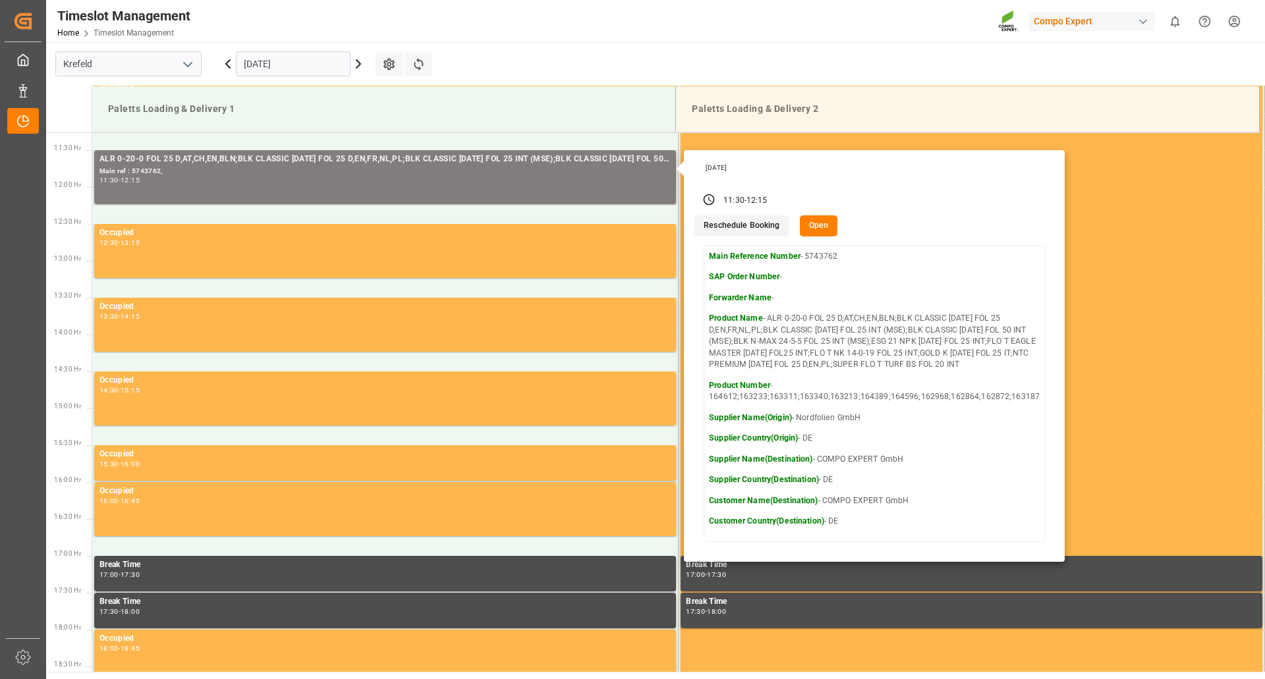
scroll to position [835, 0]
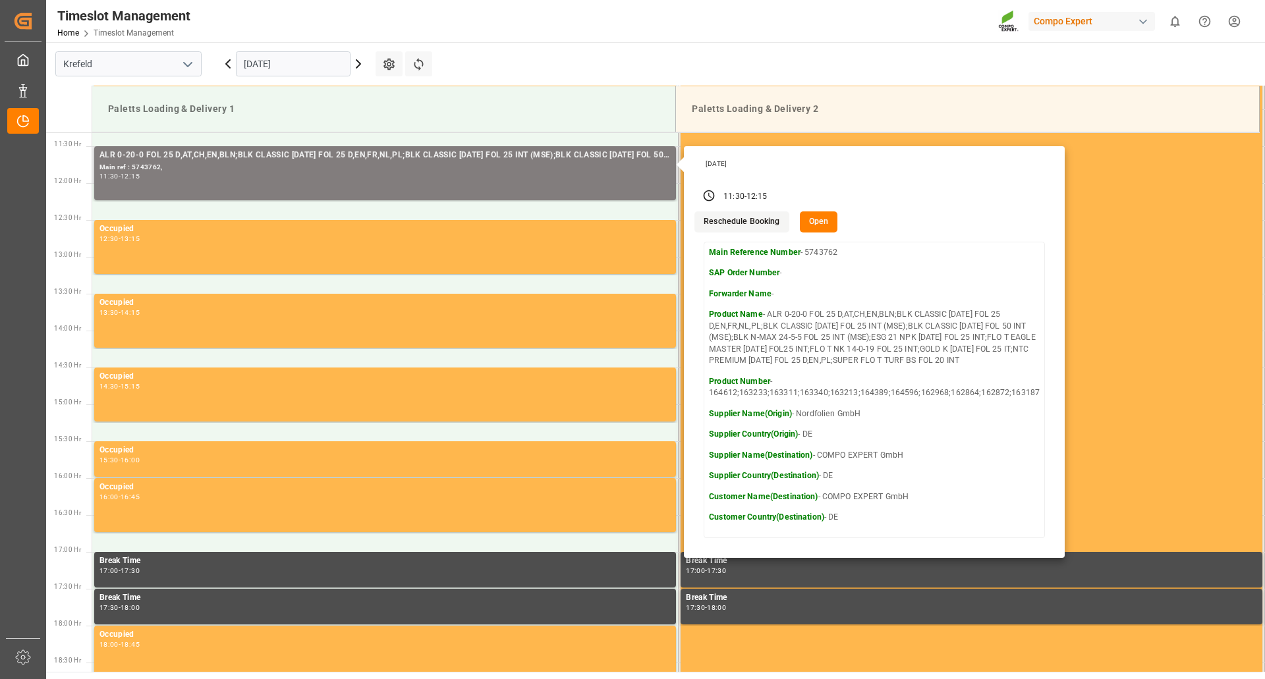
click at [804, 223] on button "Open" at bounding box center [819, 222] width 38 height 21
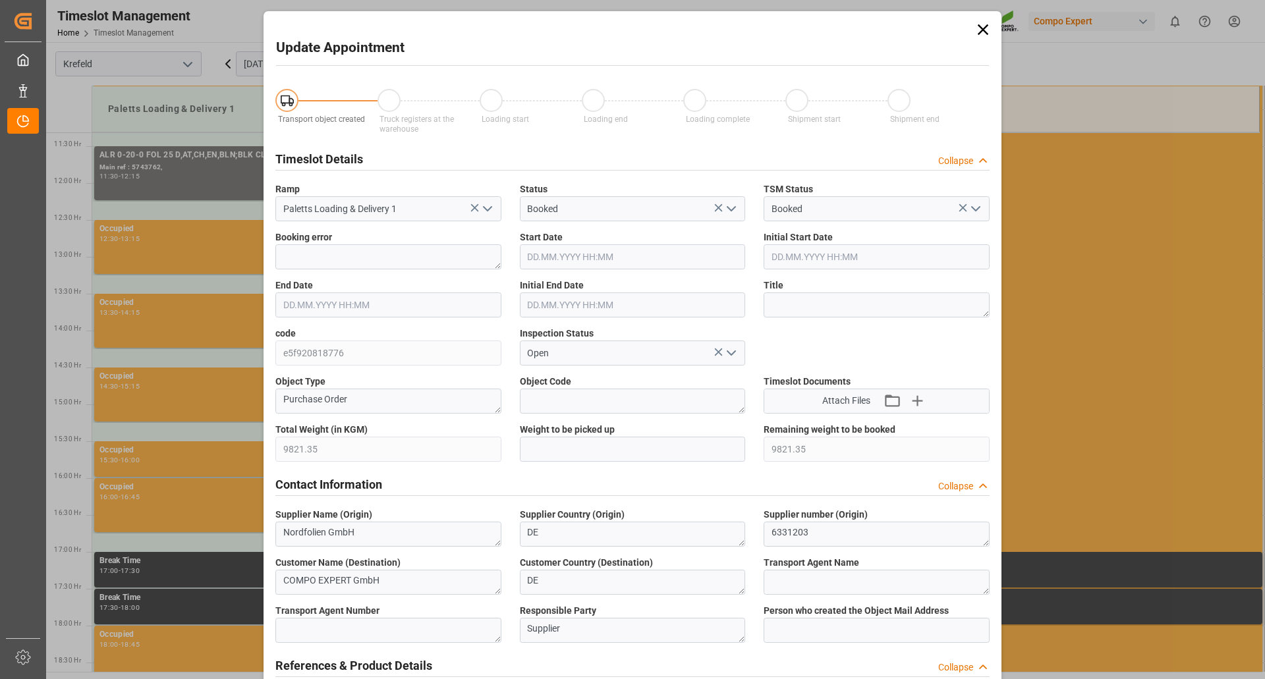
type input "9821.35"
type input "10.09.2025 11:30"
type input "10.09.2025 12:15"
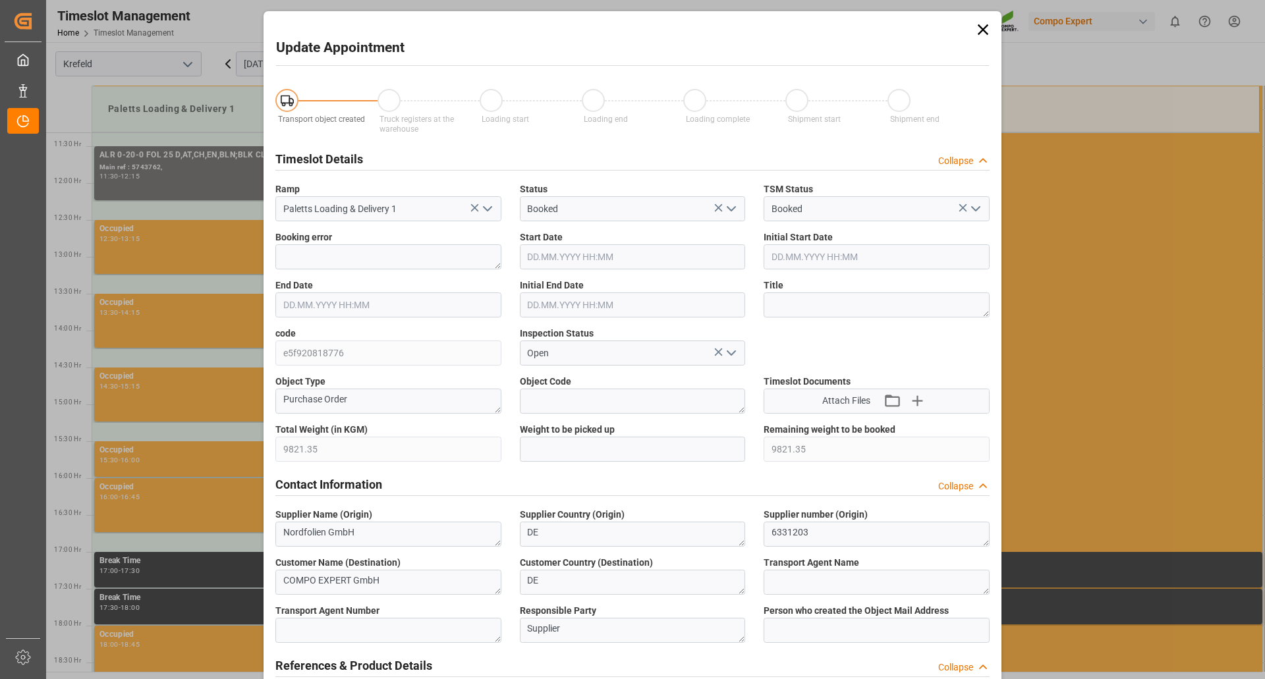
type input "10.09.2025 12:00"
type input "08.09.2025 12:25"
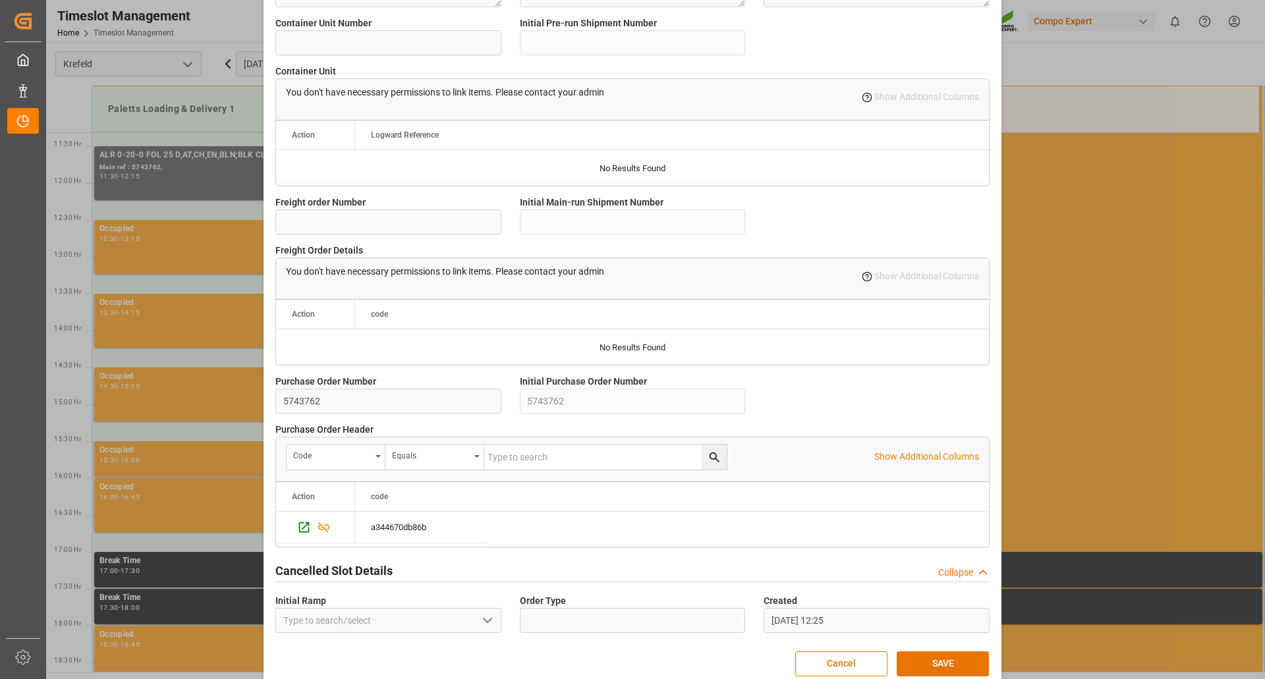
scroll to position [1055, 0]
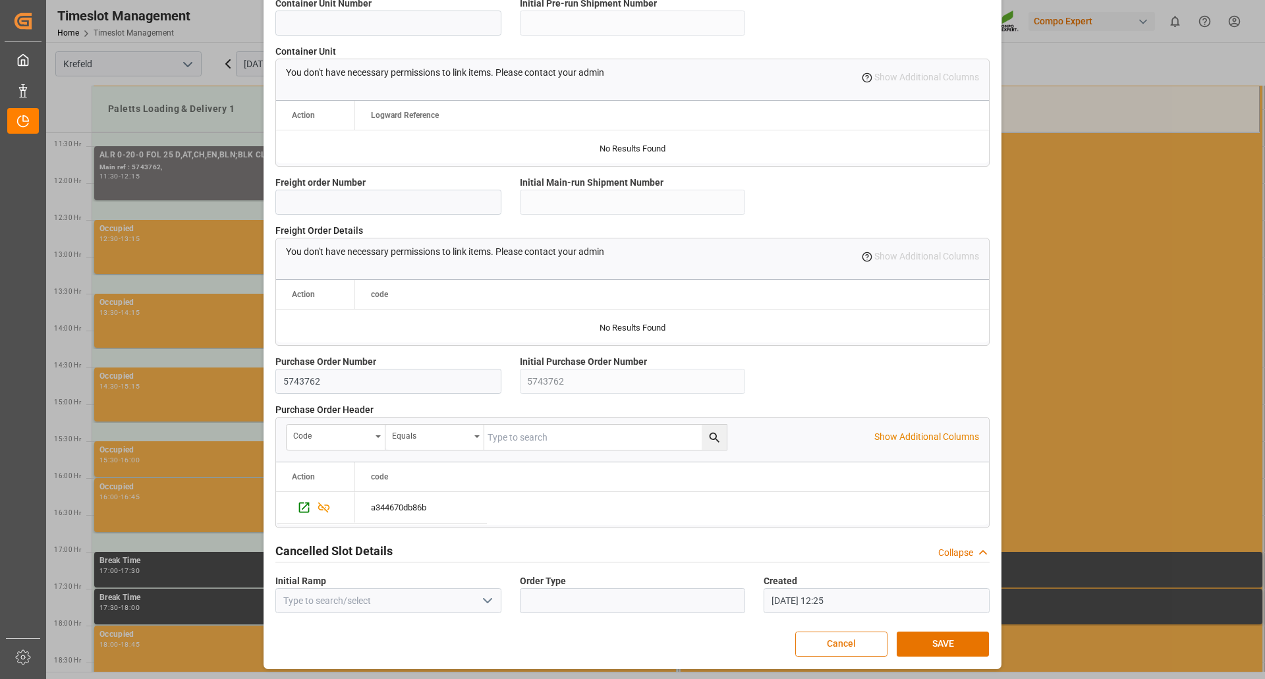
click at [845, 643] on button "Cancel" at bounding box center [841, 644] width 92 height 25
